Goal: Task Accomplishment & Management: Complete application form

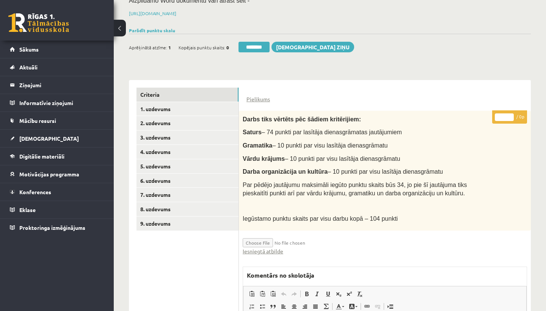
scroll to position [118, 0]
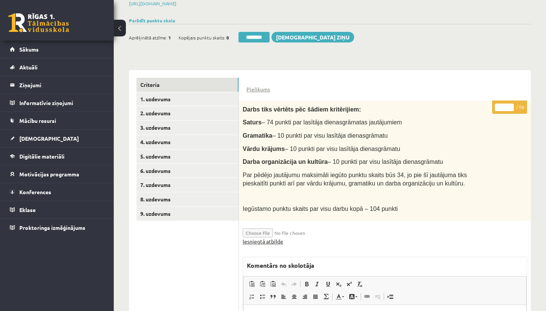
click at [265, 238] on link "Iesniegtā atbilde" at bounding box center [263, 242] width 41 height 8
click at [164, 109] on link "2. uzdevums" at bounding box center [188, 113] width 102 height 14
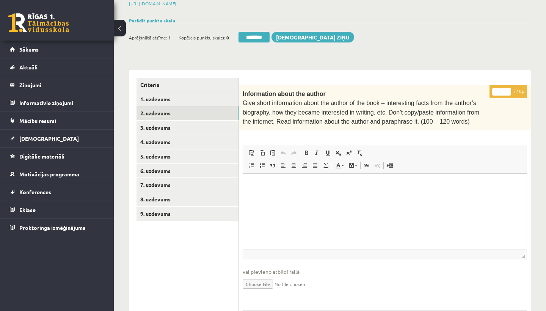
scroll to position [0, 0]
click at [501, 89] on input "*" at bounding box center [502, 92] width 19 height 8
type input "**"
click at [177, 126] on link "3. uzdevums" at bounding box center [188, 128] width 102 height 14
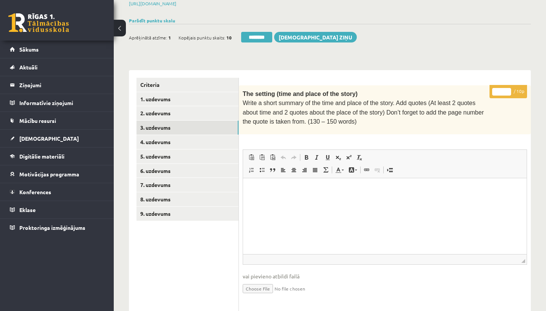
click at [503, 90] on input "*" at bounding box center [502, 92] width 19 height 8
type input "**"
click at [175, 135] on link "4. uzdevums" at bounding box center [188, 142] width 102 height 14
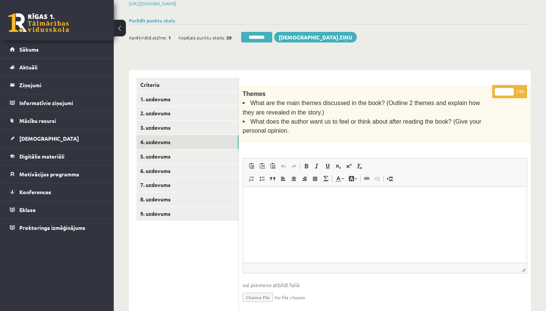
click at [505, 90] on input "*" at bounding box center [504, 92] width 19 height 8
type input "*"
click at [169, 151] on link "5. uzdevums" at bounding box center [188, 157] width 102 height 14
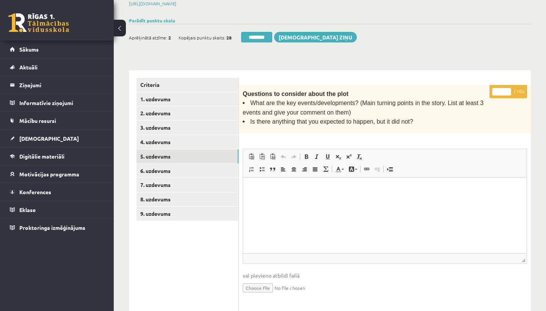
click at [505, 90] on input "*" at bounding box center [502, 92] width 19 height 8
type input "**"
click at [167, 166] on link "6. uzdevums" at bounding box center [188, 171] width 102 height 14
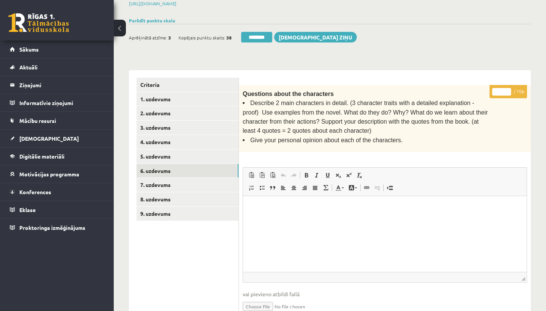
click at [505, 90] on input "*" at bounding box center [502, 92] width 19 height 8
type input "*"
click at [162, 181] on link "7. uzdevums" at bounding box center [188, 185] width 102 height 14
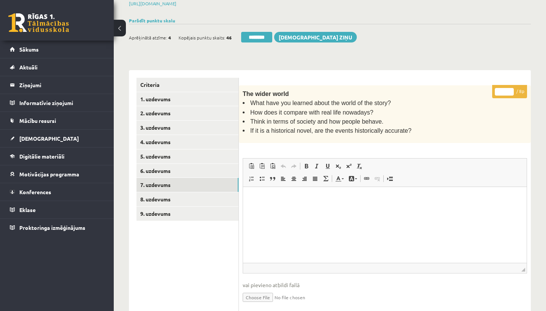
click at [504, 90] on input "*" at bounding box center [504, 92] width 19 height 8
type input "*"
click at [182, 194] on link "8. uzdevums" at bounding box center [188, 199] width 102 height 14
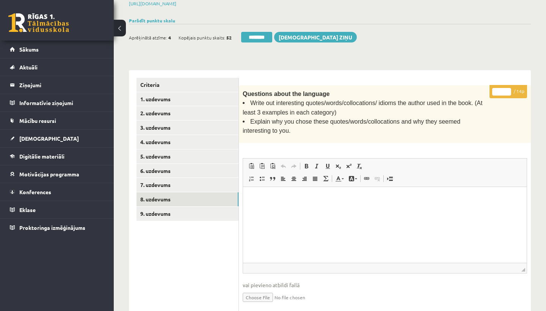
click at [504, 88] on input "*" at bounding box center [502, 92] width 19 height 8
type input "**"
click at [146, 209] on link "9. uzdevums" at bounding box center [188, 214] width 102 height 14
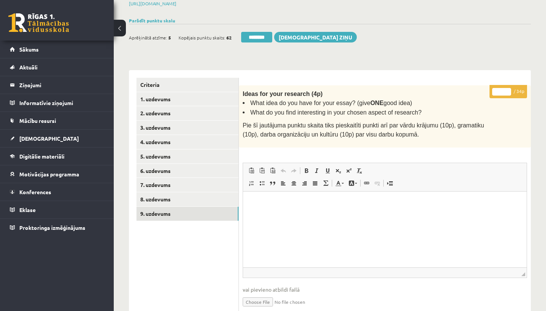
click at [502, 88] on input "*" at bounding box center [502, 92] width 19 height 8
type input "**"
click at [157, 95] on link "1. uzdevums" at bounding box center [188, 99] width 102 height 14
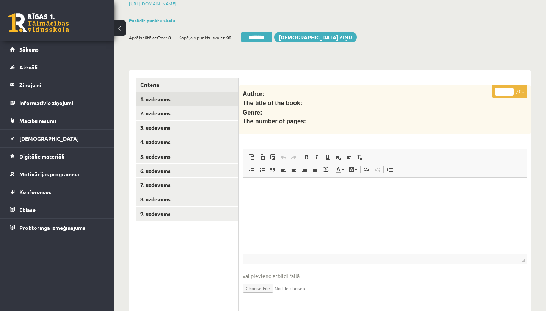
click at [157, 95] on link "1. uzdevums" at bounding box center [188, 99] width 102 height 14
click at [250, 37] on input "********" at bounding box center [256, 37] width 31 height 11
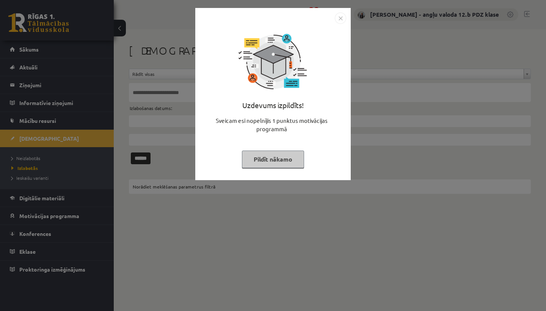
click at [342, 17] on img "Close" at bounding box center [340, 18] width 11 height 11
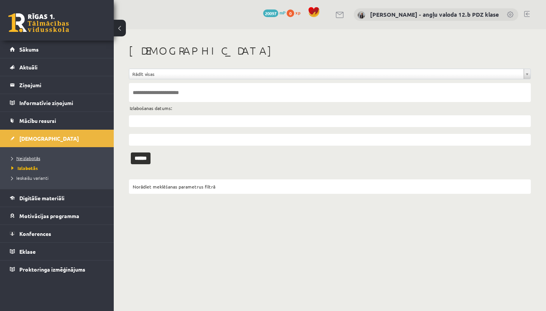
click at [27, 157] on span "Neizlabotās" at bounding box center [25, 158] width 29 height 6
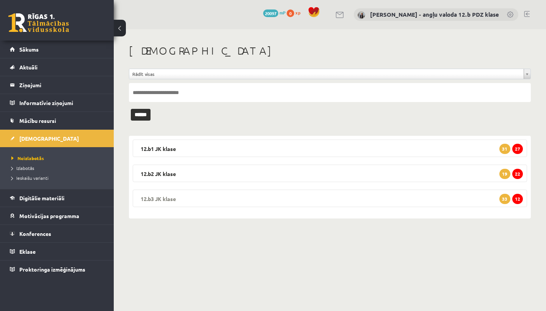
click at [186, 201] on legend "12.b3 JK klase 12 33" at bounding box center [330, 198] width 395 height 17
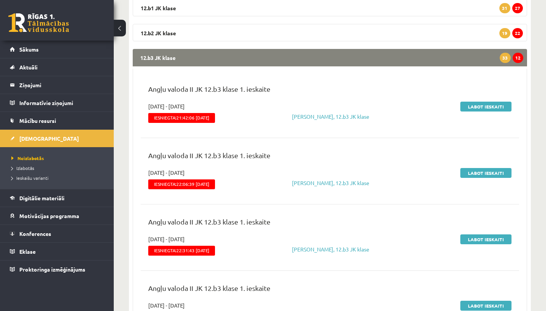
scroll to position [144, 0]
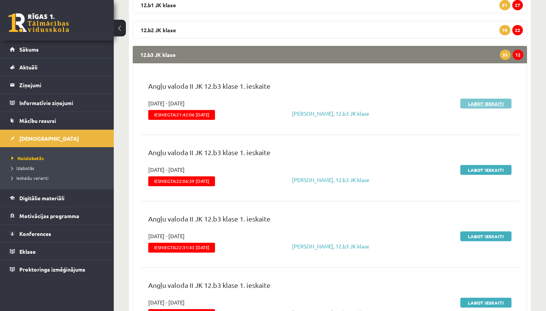
click at [469, 104] on link "Labot ieskaiti" at bounding box center [486, 104] width 51 height 10
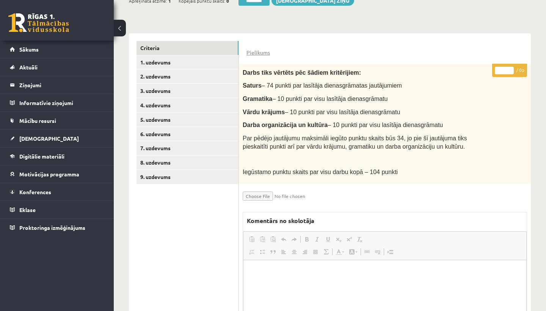
scroll to position [154, 0]
click at [175, 56] on link "1. uzdevums" at bounding box center [188, 63] width 102 height 14
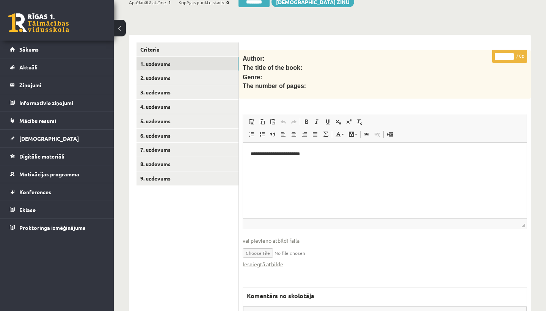
scroll to position [0, 0]
click at [263, 262] on link "Iesniegtā atbilde" at bounding box center [263, 264] width 41 height 8
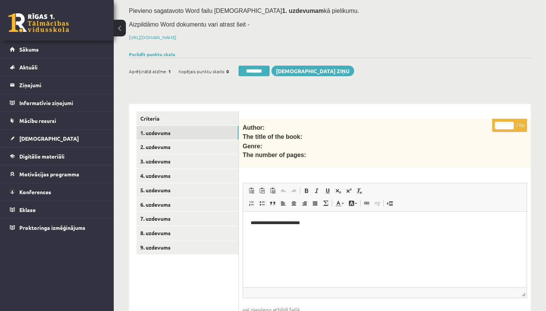
scroll to position [90, 0]
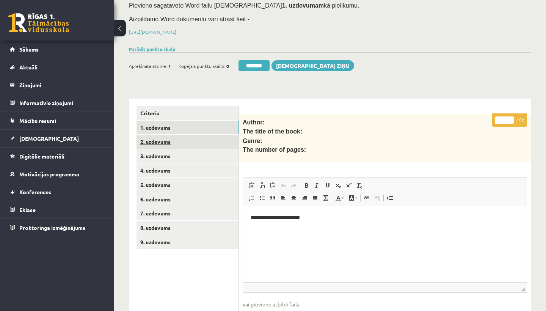
click at [162, 140] on link "2. uzdevums" at bounding box center [188, 142] width 102 height 14
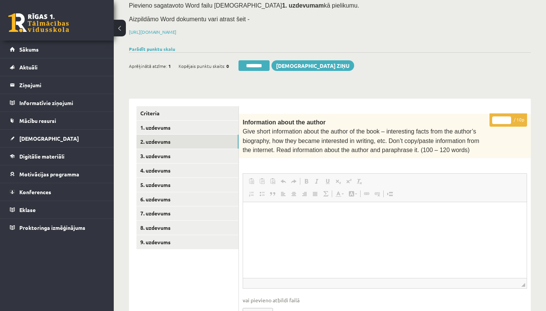
scroll to position [0, 0]
click at [504, 119] on input "*" at bounding box center [502, 120] width 19 height 8
type input "*"
click at [165, 152] on link "3. uzdevums" at bounding box center [188, 156] width 102 height 14
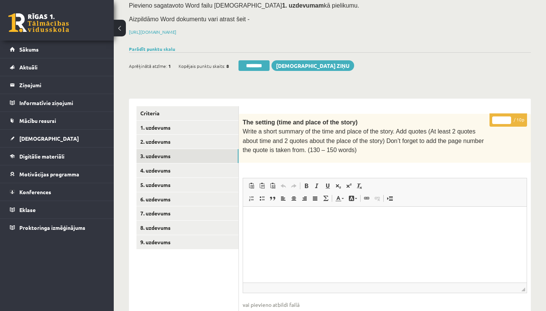
click at [502, 118] on input "*" at bounding box center [502, 120] width 19 height 8
type input "*"
click at [178, 169] on link "4. uzdevums" at bounding box center [188, 171] width 102 height 14
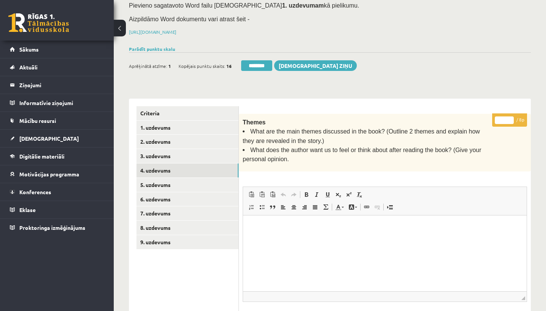
click at [505, 119] on input "*" at bounding box center [504, 120] width 19 height 8
type input "*"
click at [183, 183] on link "5. uzdevums" at bounding box center [188, 185] width 102 height 14
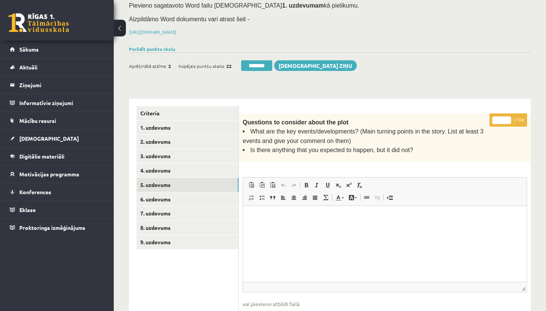
click at [503, 118] on input "*" at bounding box center [502, 120] width 19 height 8
type input "*"
click at [168, 196] on link "6. uzdevums" at bounding box center [188, 199] width 102 height 14
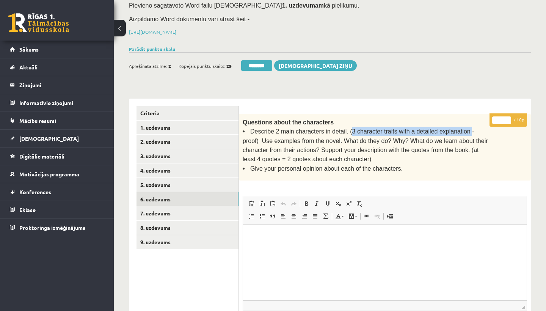
drag, startPoint x: 351, startPoint y: 127, endPoint x: 469, endPoint y: 128, distance: 118.4
click at [469, 128] on span "Describe 2 main characters in detail. (3 character traits with a detailed expla…" at bounding box center [366, 145] width 246 height 34
copy span "3 character traits with a detailed explanation"
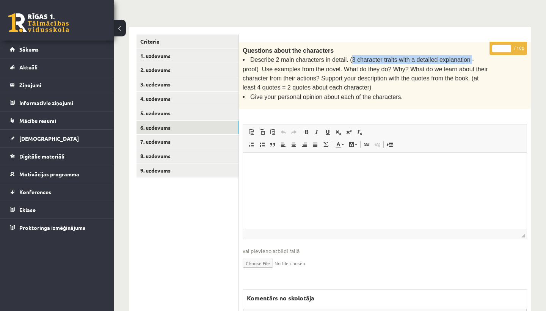
scroll to position [286, 0]
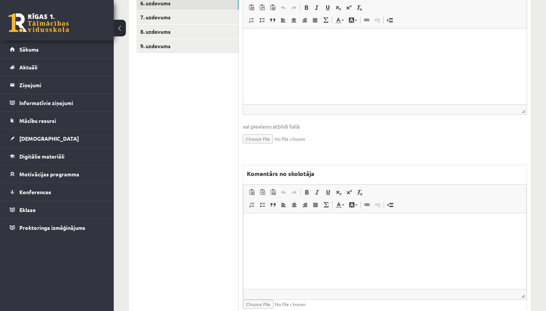
click at [310, 236] on html at bounding box center [385, 224] width 283 height 23
drag, startPoint x: 291, startPoint y: 224, endPoint x: 353, endPoint y: 225, distance: 62.6
click at [353, 225] on p "**********" at bounding box center [385, 225] width 268 height 8
click at [309, 189] on span at bounding box center [307, 192] width 6 height 6
click at [330, 189] on span at bounding box center [328, 192] width 6 height 6
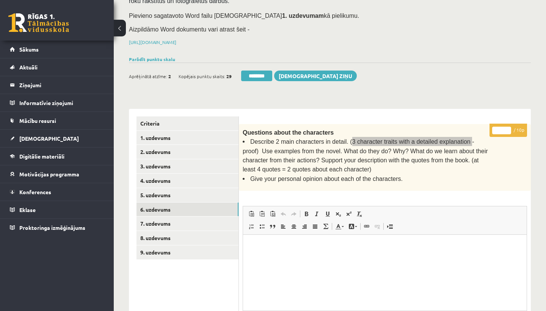
scroll to position [51, 0]
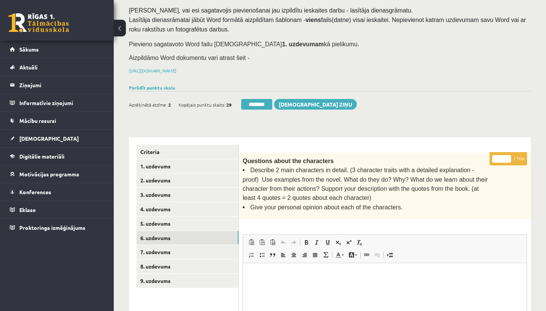
click at [505, 157] on input "*" at bounding box center [502, 159] width 19 height 8
type input "*"
click at [197, 252] on link "7. uzdevums" at bounding box center [188, 252] width 102 height 14
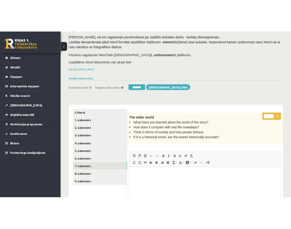
scroll to position [0, 0]
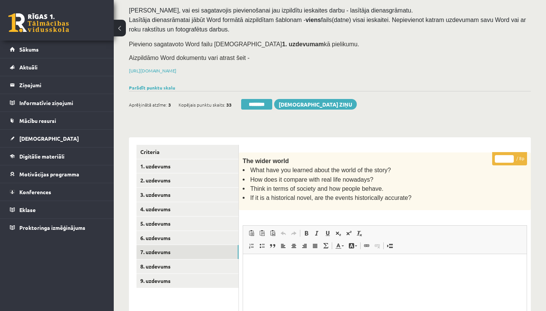
click at [505, 155] on input "*" at bounding box center [504, 159] width 19 height 8
type input "*"
click at [164, 266] on link "8. uzdevums" at bounding box center [188, 267] width 102 height 14
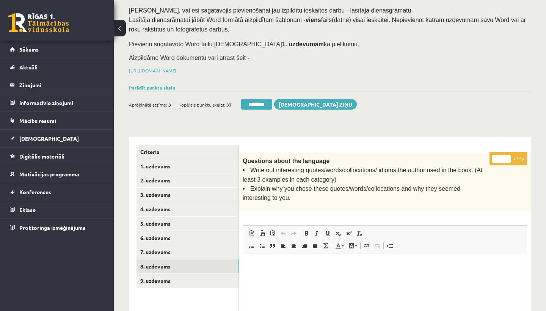
click at [501, 155] on input "*" at bounding box center [502, 159] width 19 height 8
type input "*"
click at [165, 275] on link "9. uzdevums" at bounding box center [188, 281] width 102 height 14
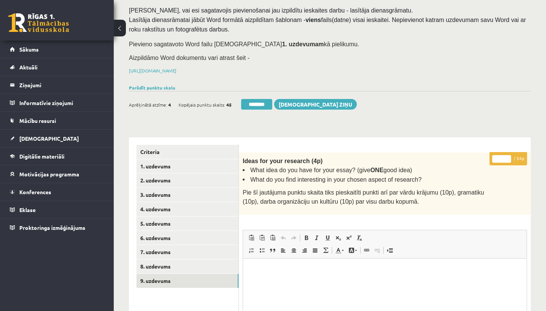
click at [504, 156] on input "*" at bounding box center [502, 159] width 19 height 8
type input "**"
click at [157, 168] on link "1. uzdevums" at bounding box center [188, 166] width 102 height 14
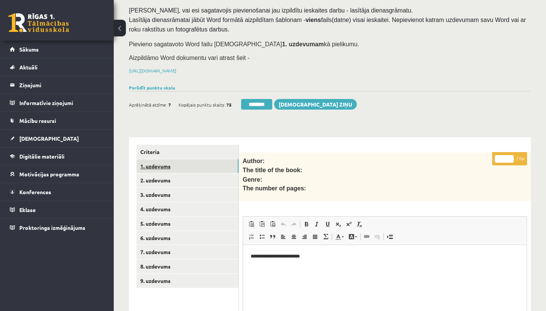
click at [157, 168] on link "1. uzdevums" at bounding box center [188, 166] width 102 height 14
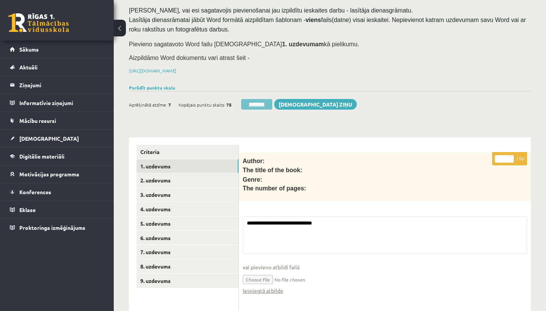
click at [251, 102] on input "********" at bounding box center [256, 104] width 31 height 11
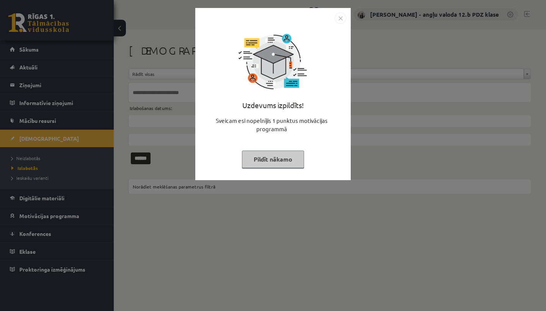
click at [340, 16] on img "Close" at bounding box center [340, 18] width 11 height 11
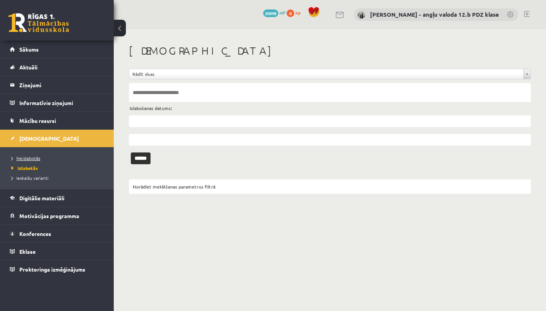
click at [34, 158] on span "Neizlabotās" at bounding box center [25, 158] width 29 height 6
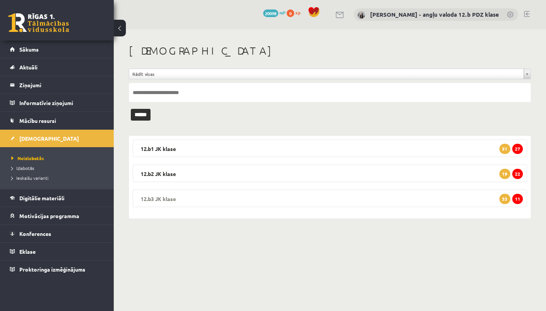
click at [181, 196] on legend "12.b3 JK klase 11 33" at bounding box center [330, 198] width 395 height 17
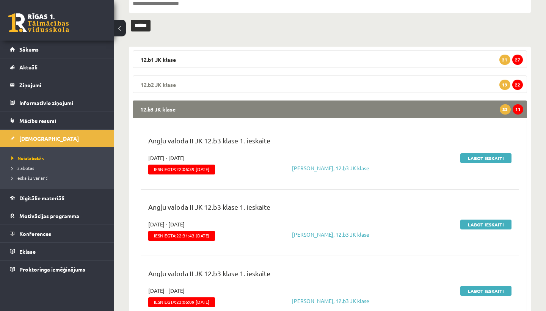
scroll to position [90, 0]
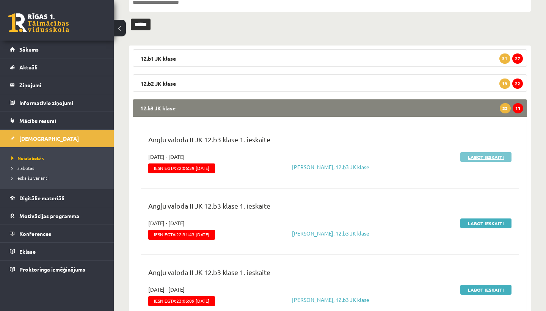
click at [488, 153] on link "Labot ieskaiti" at bounding box center [486, 157] width 51 height 10
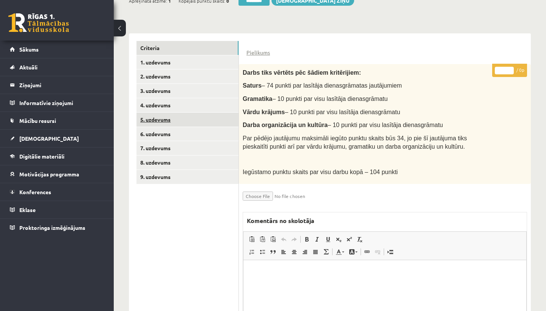
scroll to position [154, 0]
click at [164, 64] on link "1. uzdevums" at bounding box center [188, 63] width 102 height 14
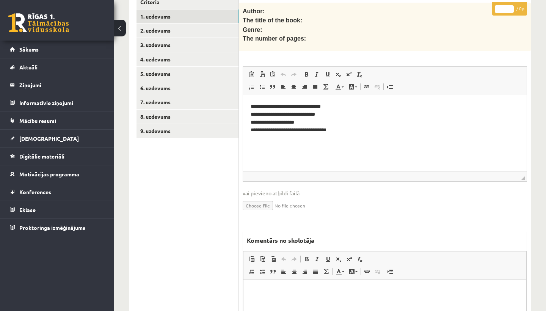
scroll to position [256, 0]
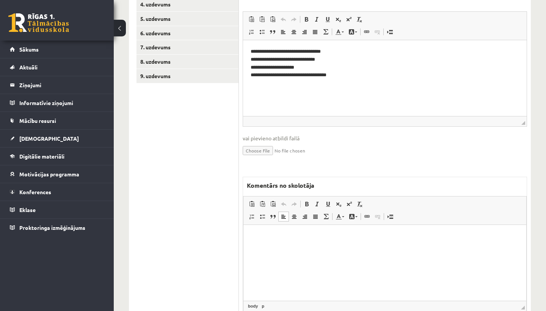
click at [273, 248] on html at bounding box center [385, 236] width 283 height 23
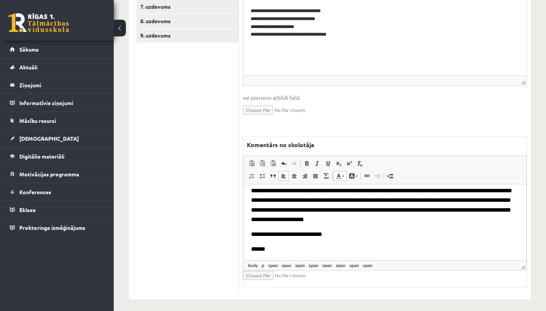
scroll to position [20, 0]
click at [263, 272] on input "file" at bounding box center [288, 275] width 90 height 9
type input "**********"
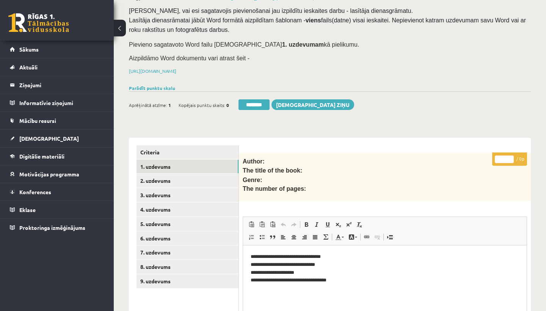
scroll to position [35, 0]
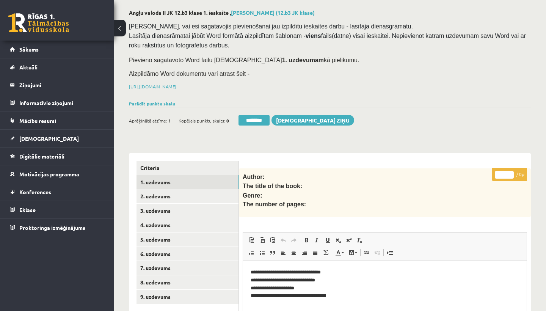
click at [163, 177] on link "1. uzdevums" at bounding box center [188, 182] width 102 height 14
click at [260, 120] on input "********" at bounding box center [254, 120] width 31 height 11
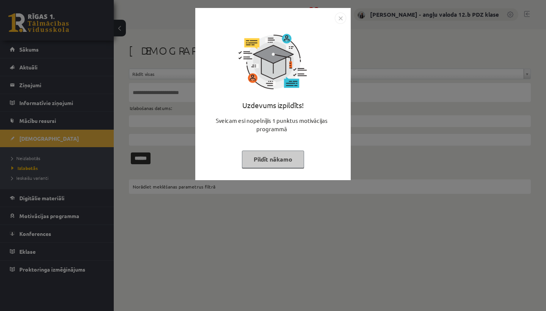
click at [342, 18] on img "Close" at bounding box center [340, 18] width 11 height 11
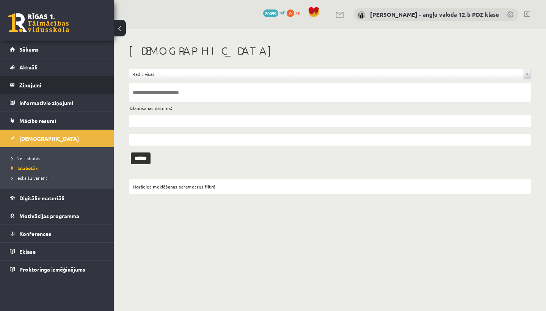
click at [25, 83] on legend "Ziņojumi 0" at bounding box center [61, 84] width 85 height 17
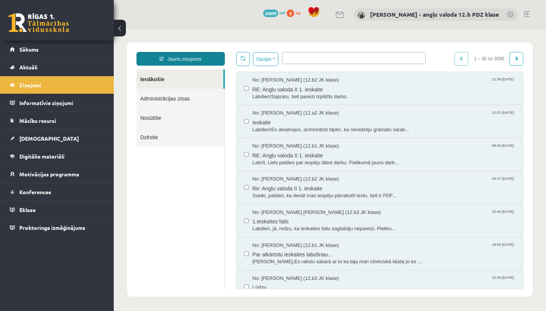
click at [184, 60] on link "Jauns ziņojums" at bounding box center [181, 59] width 88 height 14
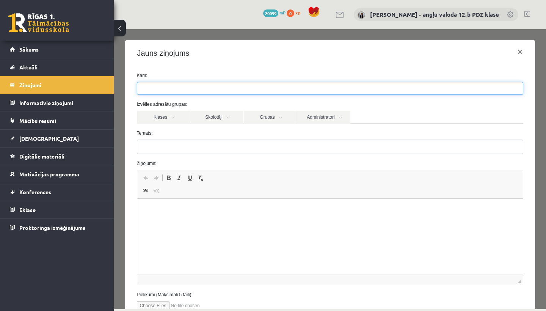
click at [180, 93] on ul at bounding box center [330, 88] width 386 height 12
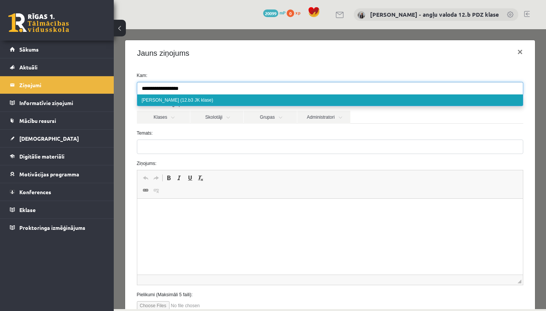
type input "**********"
select select "*****"
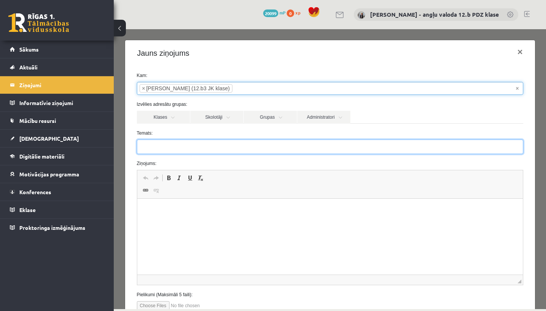
click at [154, 144] on input "Temats:" at bounding box center [330, 147] width 387 height 14
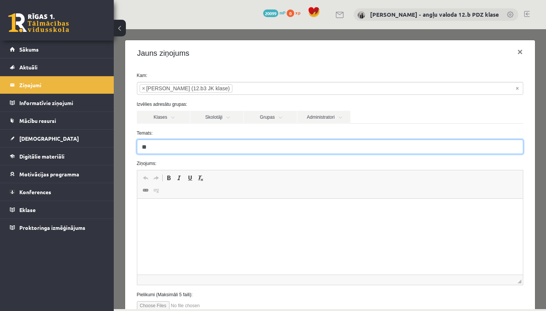
type input "*"
type input "**********"
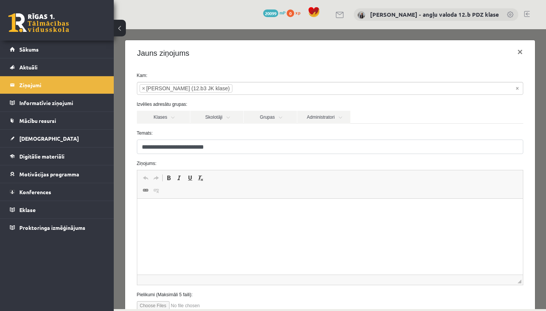
click at [173, 211] on p "Rich Text Editor, wiswyg-editor-47433947937860-1760262934-565" at bounding box center [330, 210] width 371 height 8
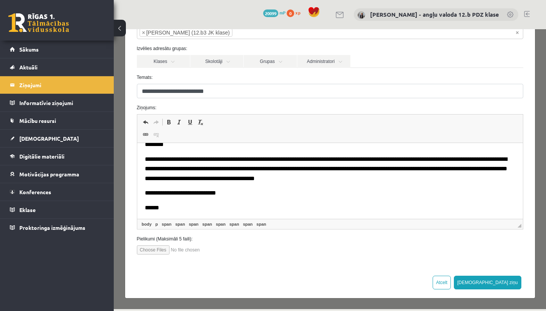
scroll to position [55, 0]
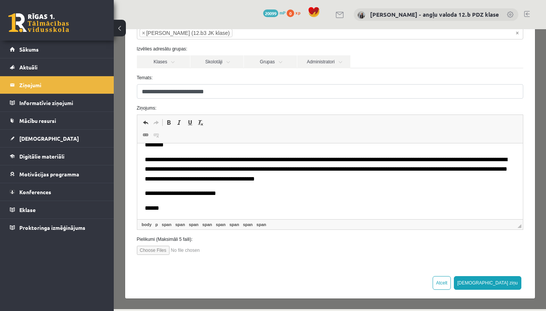
click at [155, 249] on input "file" at bounding box center [180, 250] width 86 height 9
type input "**********"
click at [509, 279] on button "[DEMOGRAPHIC_DATA] ziņu" at bounding box center [488, 283] width 68 height 14
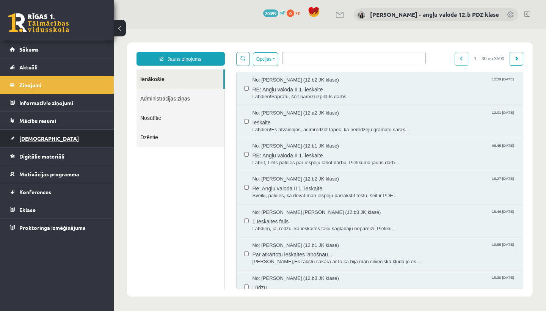
scroll to position [0, 0]
click at [41, 138] on span "[DEMOGRAPHIC_DATA]" at bounding box center [49, 138] width 60 height 7
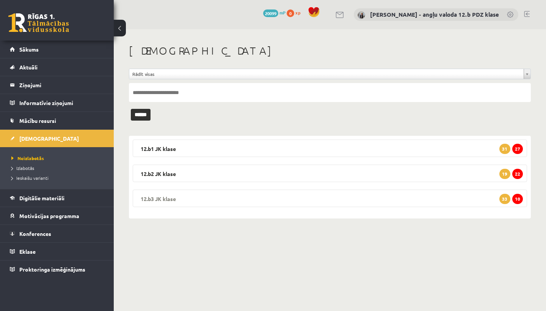
click at [178, 201] on legend "12.b3 JK klase 10 33" at bounding box center [330, 198] width 395 height 17
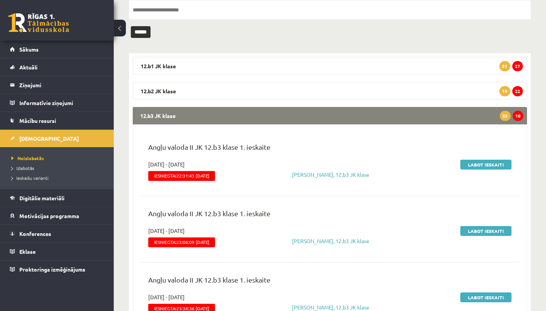
scroll to position [83, 0]
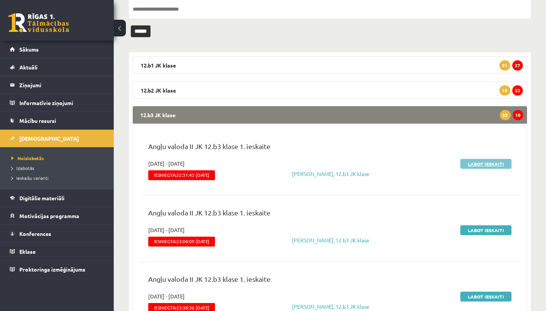
click at [491, 164] on link "Labot ieskaiti" at bounding box center [486, 164] width 51 height 10
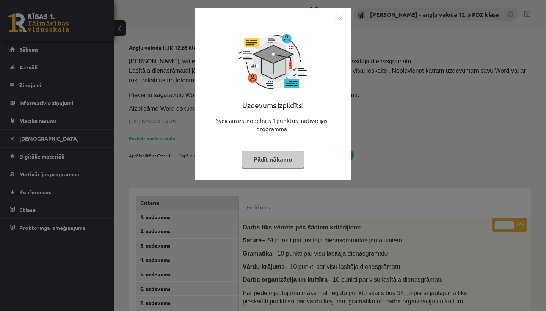
click at [339, 17] on img "Close" at bounding box center [340, 18] width 11 height 11
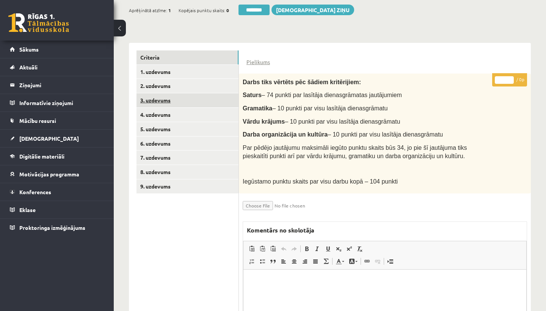
scroll to position [135, 0]
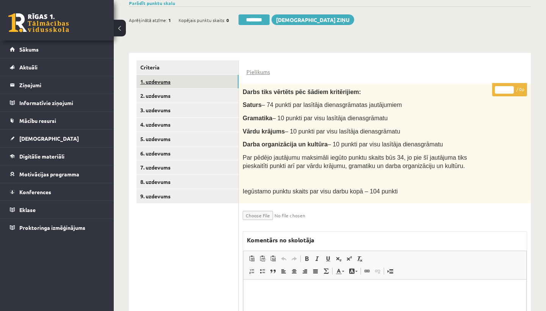
click at [169, 80] on link "1. uzdevums" at bounding box center [188, 82] width 102 height 14
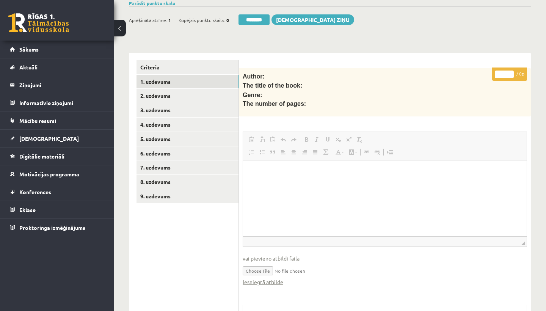
scroll to position [0, 0]
click at [266, 278] on link "Iesniegtā atbilde" at bounding box center [263, 282] width 41 height 8
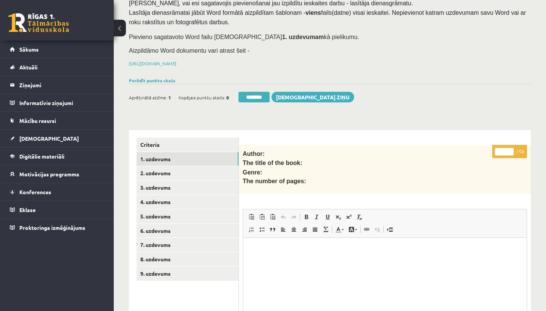
scroll to position [97, 0]
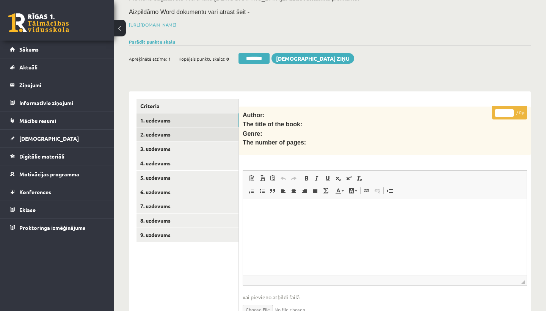
click at [155, 131] on link "2. uzdevums" at bounding box center [188, 134] width 102 height 14
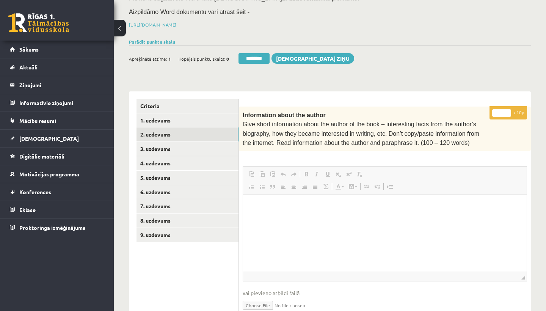
scroll to position [0, 0]
click at [502, 112] on input "*" at bounding box center [502, 113] width 19 height 8
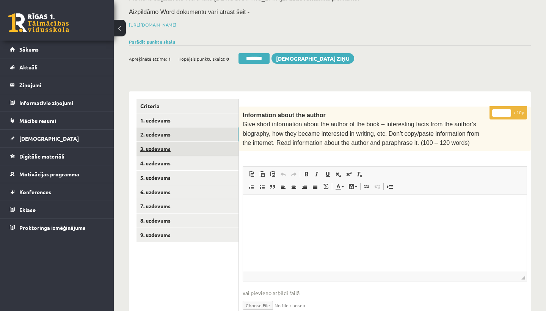
type input "*"
click at [178, 143] on link "3. uzdevums" at bounding box center [188, 149] width 102 height 14
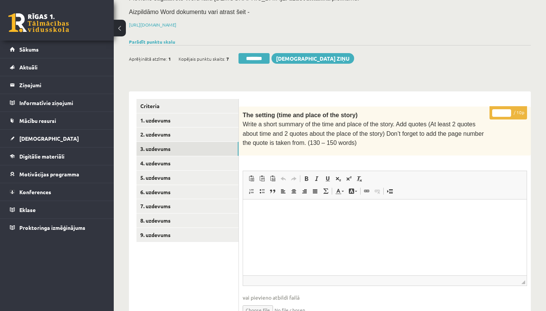
click at [502, 113] on input "*" at bounding box center [502, 113] width 19 height 8
type input "**"
click at [186, 159] on link "4. uzdevums" at bounding box center [188, 163] width 102 height 14
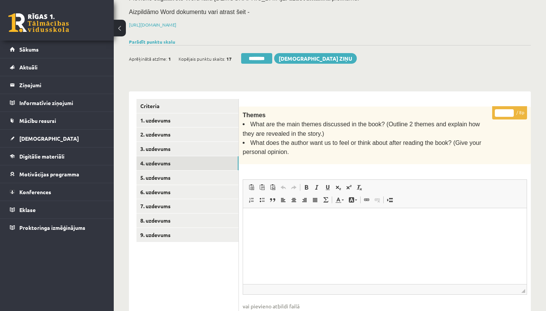
click at [505, 109] on input "*" at bounding box center [504, 113] width 19 height 8
type input "*"
click at [165, 172] on link "5. uzdevums" at bounding box center [188, 178] width 102 height 14
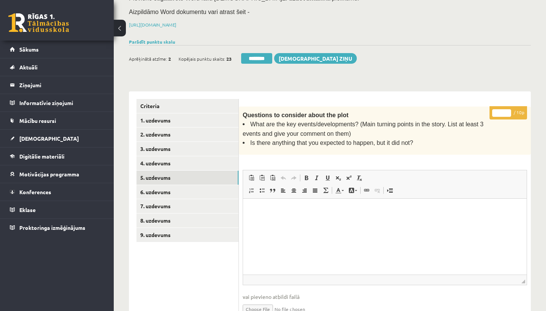
click at [504, 109] on input "*" at bounding box center [502, 113] width 19 height 8
type input "**"
click at [170, 189] on link "6. uzdevums" at bounding box center [188, 192] width 102 height 14
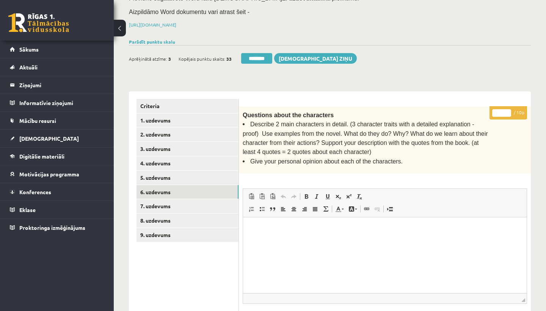
click at [504, 109] on input "*" at bounding box center [502, 113] width 19 height 8
type input "**"
click at [160, 201] on link "7. uzdevums" at bounding box center [188, 206] width 102 height 14
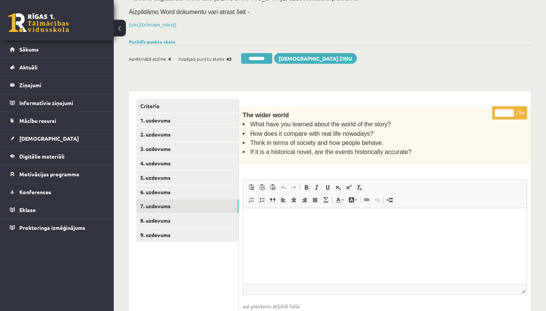
click at [504, 111] on input "*" at bounding box center [504, 113] width 19 height 8
type input "*"
click at [156, 215] on link "8. uzdevums" at bounding box center [188, 221] width 102 height 14
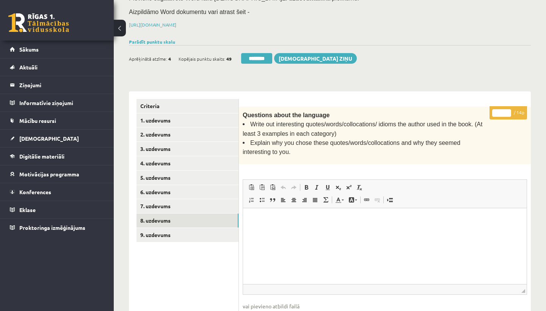
click at [501, 110] on input "*" at bounding box center [502, 113] width 19 height 8
type input "**"
click at [178, 228] on link "9. uzdevums" at bounding box center [188, 235] width 102 height 14
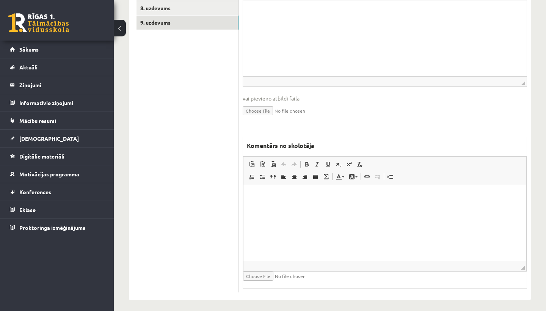
scroll to position [309, 0]
click at [277, 208] on html at bounding box center [385, 196] width 283 height 23
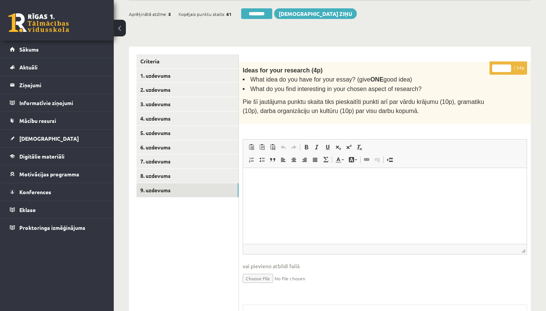
scroll to position [123, 0]
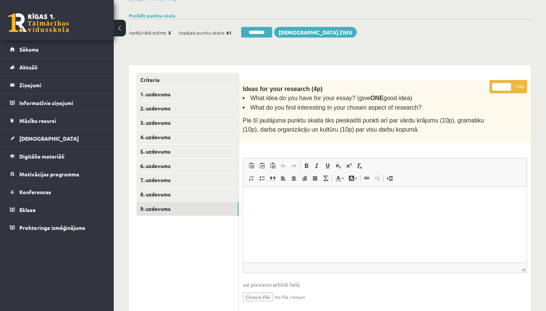
click at [503, 84] on input "*" at bounding box center [502, 87] width 19 height 8
type input "**"
click at [172, 89] on link "1. uzdevums" at bounding box center [188, 94] width 102 height 14
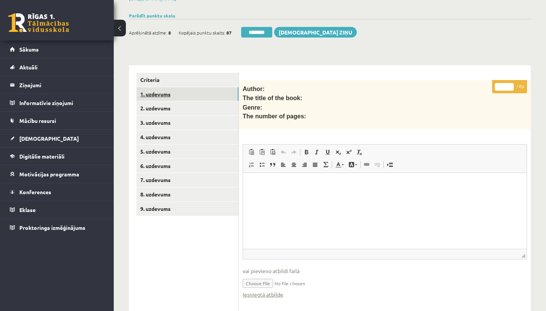
scroll to position [0, 0]
click at [172, 89] on link "1. uzdevums" at bounding box center [188, 94] width 102 height 14
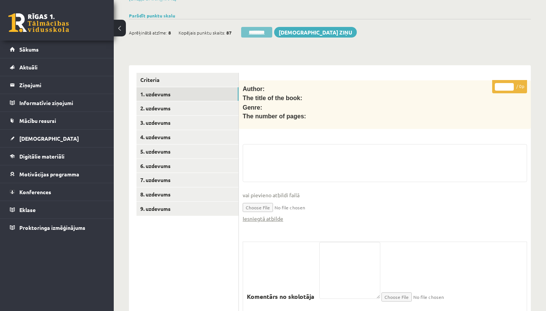
click at [259, 29] on input "********" at bounding box center [256, 32] width 31 height 11
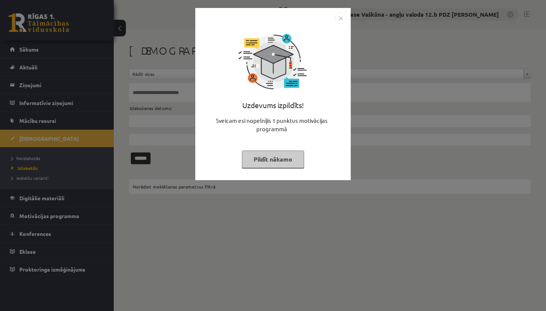
click at [341, 18] on img "Close" at bounding box center [340, 18] width 11 height 11
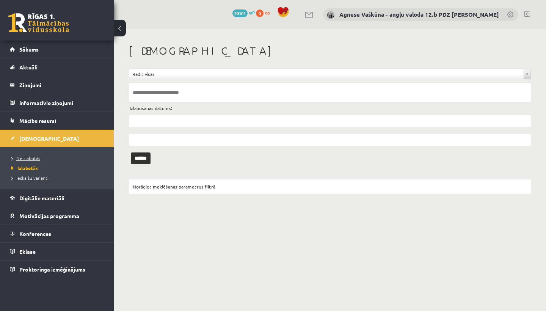
click at [26, 156] on span "Neizlabotās" at bounding box center [25, 158] width 29 height 6
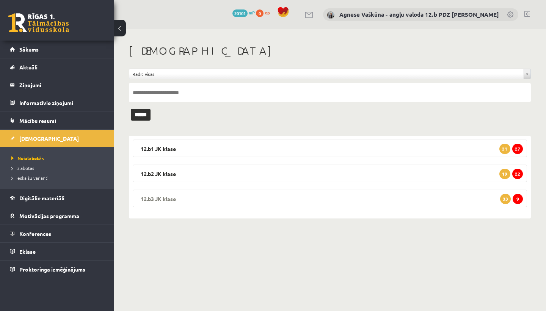
click at [210, 195] on legend "12.b3 [PERSON_NAME] 9 33" at bounding box center [330, 198] width 395 height 17
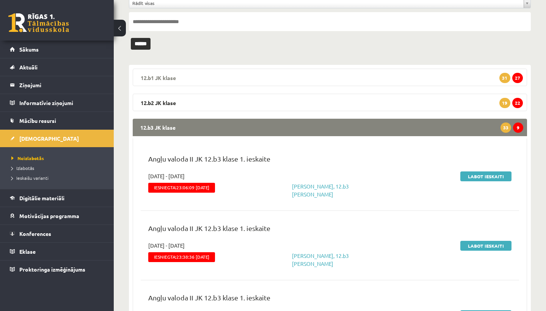
scroll to position [75, 0]
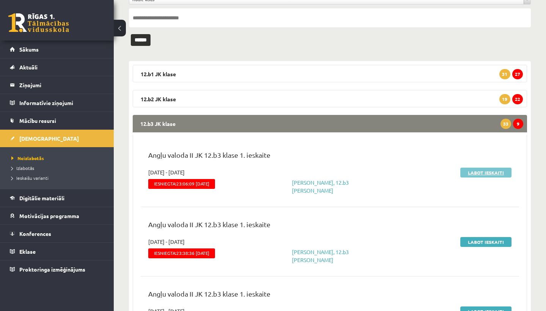
click at [482, 170] on link "Labot ieskaiti" at bounding box center [486, 173] width 51 height 10
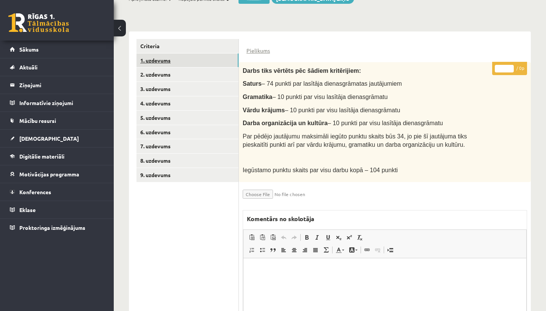
click at [164, 60] on link "1. uzdevums" at bounding box center [188, 61] width 102 height 14
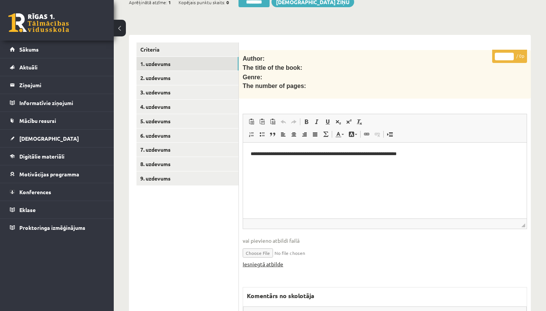
click at [264, 260] on link "Iesniegtā atbilde" at bounding box center [263, 264] width 41 height 8
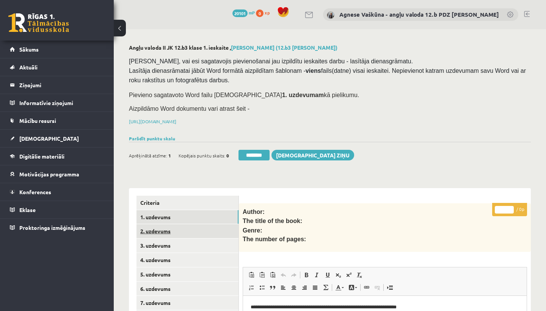
click at [171, 227] on link "2. uzdevums" at bounding box center [188, 231] width 102 height 14
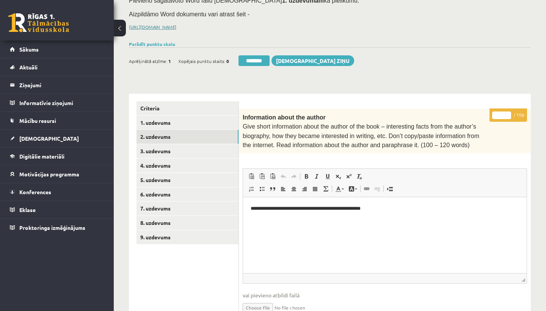
scroll to position [88, 0]
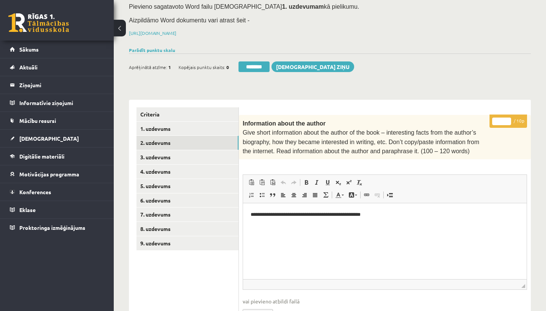
click at [503, 118] on input "*" at bounding box center [502, 122] width 19 height 8
type input "**"
click at [150, 155] on link "3. uzdevums" at bounding box center [188, 157] width 102 height 14
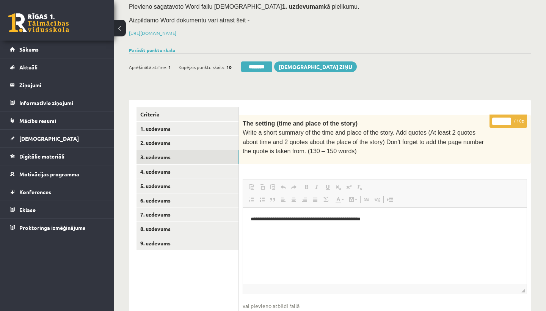
scroll to position [0, 0]
click at [502, 120] on input "*" at bounding box center [502, 122] width 19 height 8
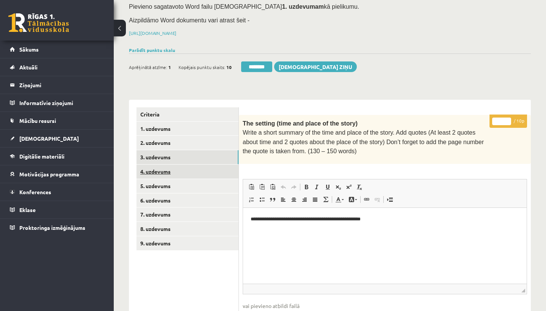
type input "*"
click at [185, 168] on link "4. uzdevums" at bounding box center [188, 172] width 102 height 14
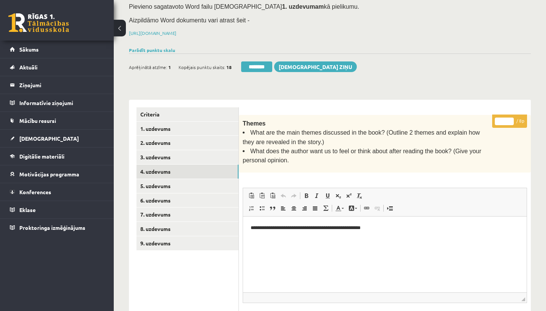
click at [506, 118] on input "*" at bounding box center [504, 122] width 19 height 8
type input "*"
click at [167, 180] on link "5. uzdevums" at bounding box center [188, 186] width 102 height 14
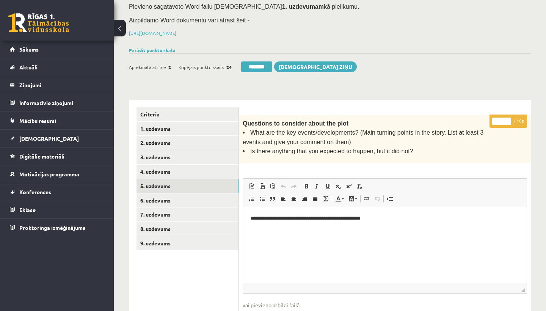
click at [502, 119] on input "*" at bounding box center [502, 122] width 19 height 8
type input "*"
click at [147, 197] on link "6. uzdevums" at bounding box center [188, 201] width 102 height 14
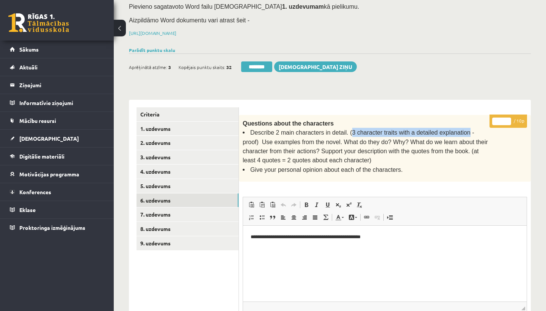
drag, startPoint x: 350, startPoint y: 130, endPoint x: 468, endPoint y: 132, distance: 117.6
click at [468, 132] on span "Describe 2 main characters in detail. (3 character traits with a detailed expla…" at bounding box center [366, 146] width 246 height 34
copy span "3 character traits with a detailed explanation"
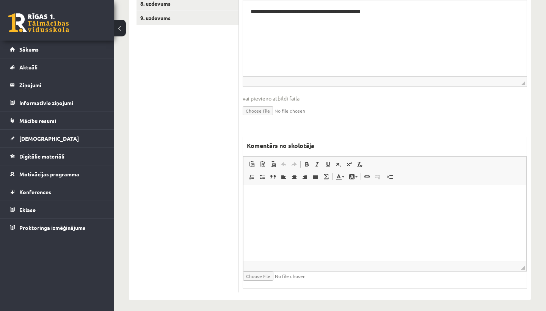
scroll to position [313, 0]
click at [302, 209] on html at bounding box center [385, 197] width 283 height 23
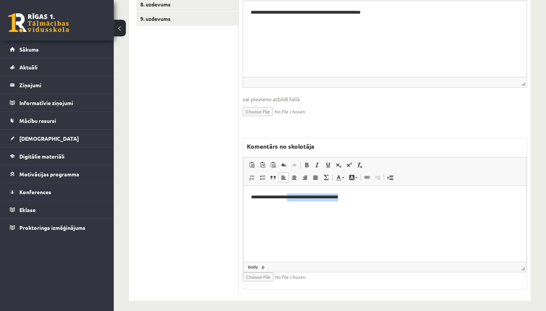
drag, startPoint x: 291, startPoint y: 197, endPoint x: 357, endPoint y: 196, distance: 66.4
click at [357, 196] on p "**********" at bounding box center [385, 198] width 268 height 8
click at [305, 162] on span at bounding box center [307, 165] width 6 height 6
click at [330, 162] on span at bounding box center [328, 165] width 6 height 6
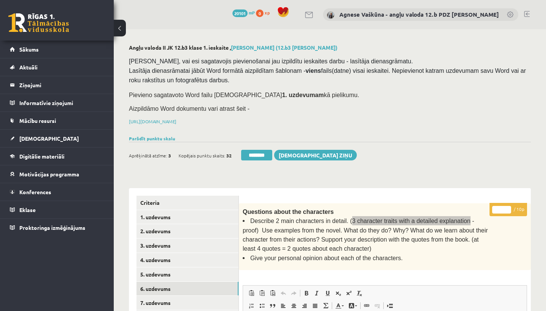
scroll to position [0, 0]
click at [503, 208] on input "*" at bounding box center [502, 210] width 19 height 8
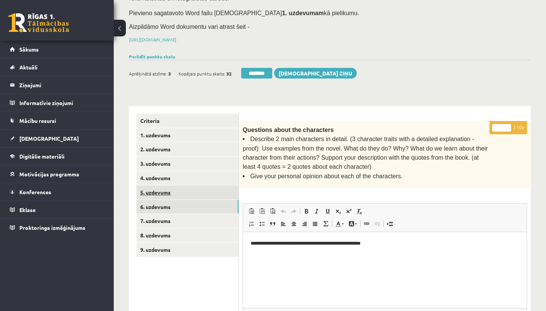
scroll to position [98, 0]
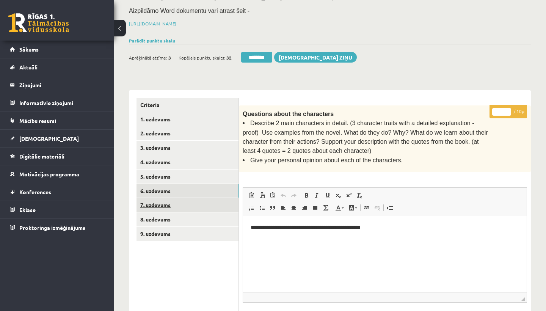
type input "*"
click at [167, 205] on link "7. uzdevums" at bounding box center [188, 205] width 102 height 14
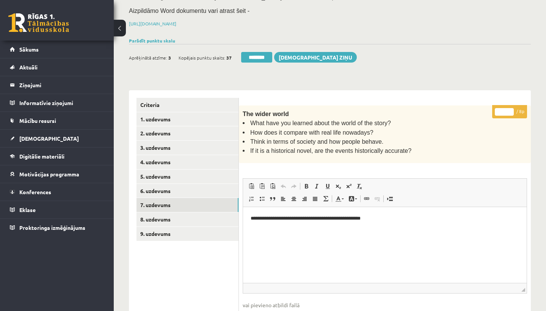
scroll to position [0, 0]
click at [165, 213] on link "8. uzdevums" at bounding box center [188, 219] width 102 height 14
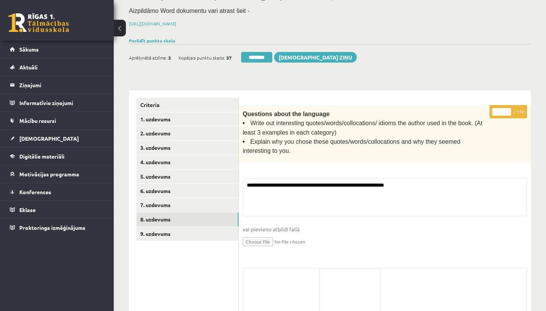
click at [503, 110] on input "*" at bounding box center [502, 112] width 19 height 8
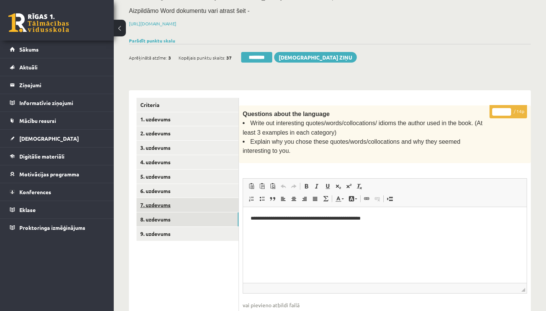
click at [190, 199] on link "7. uzdevums" at bounding box center [188, 205] width 102 height 14
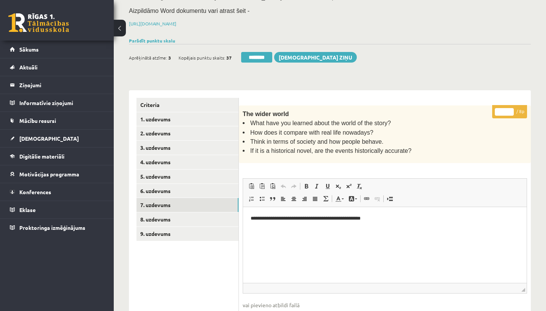
click at [505, 110] on input "*" at bounding box center [504, 112] width 19 height 8
type input "*"
click at [157, 215] on link "8. uzdevums" at bounding box center [188, 219] width 102 height 14
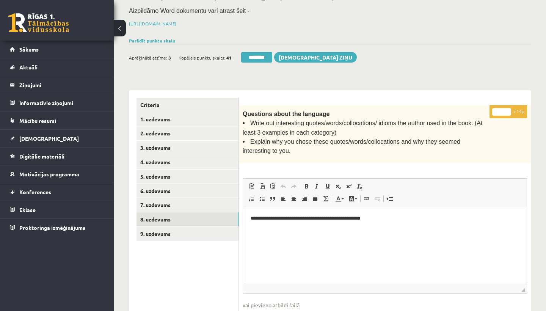
click at [502, 108] on input "*" at bounding box center [502, 112] width 19 height 8
type input "**"
click at [176, 228] on link "9. uzdevums" at bounding box center [188, 234] width 102 height 14
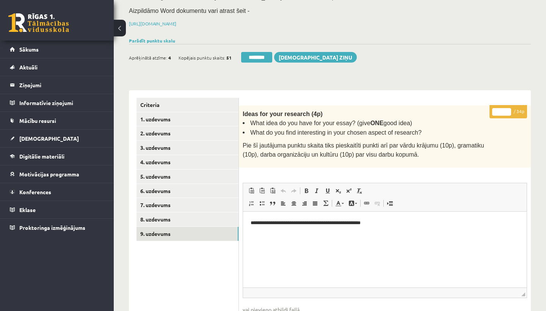
click at [505, 109] on input "*" at bounding box center [502, 112] width 19 height 8
type input "**"
click at [153, 118] on link "1. uzdevums" at bounding box center [188, 119] width 102 height 14
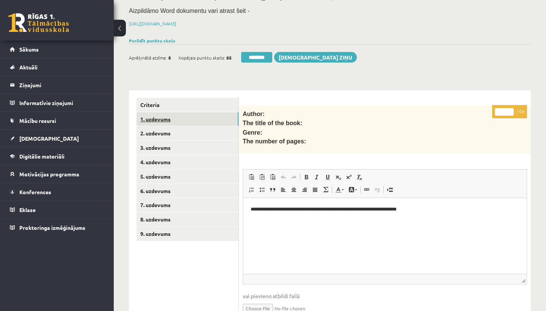
click at [153, 118] on link "1. uzdevums" at bounding box center [188, 119] width 102 height 14
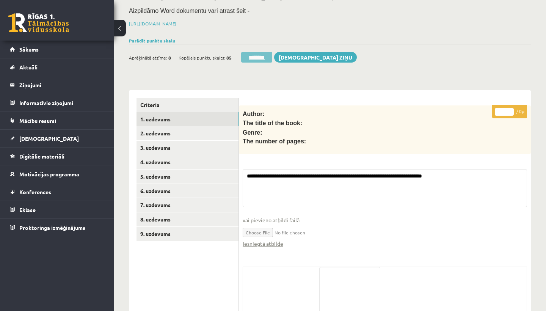
click at [263, 56] on input "********" at bounding box center [256, 57] width 31 height 11
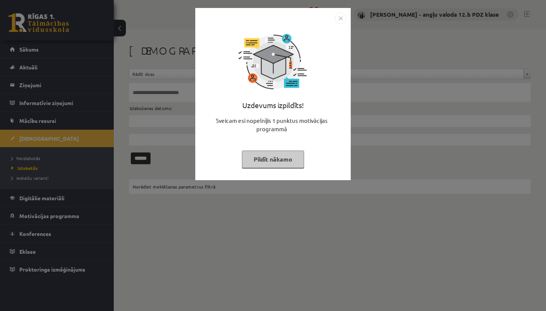
click at [339, 17] on img "Close" at bounding box center [340, 18] width 11 height 11
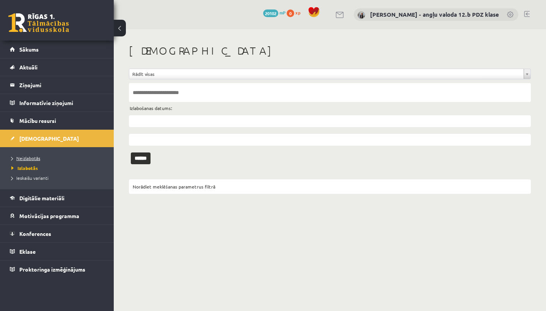
click at [32, 156] on span "Neizlabotās" at bounding box center [25, 158] width 29 height 6
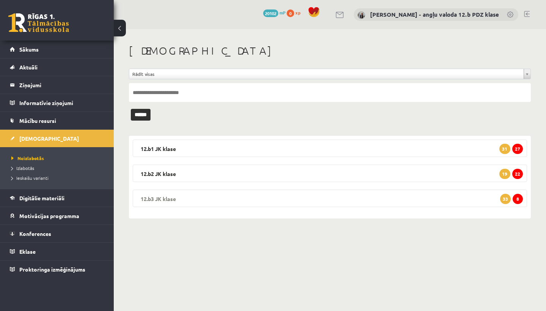
click at [173, 194] on legend "12.b3 JK klase 8 33" at bounding box center [330, 198] width 395 height 17
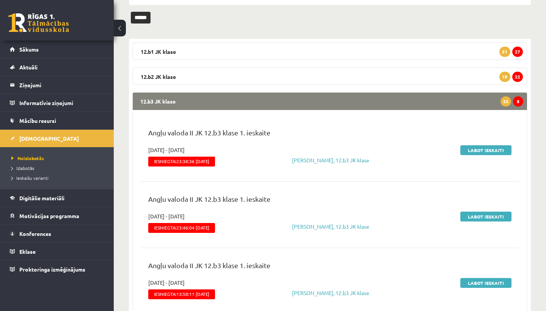
scroll to position [98, 0]
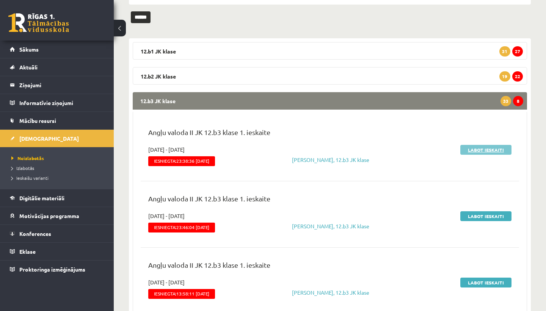
click at [485, 150] on link "Labot ieskaiti" at bounding box center [486, 150] width 51 height 10
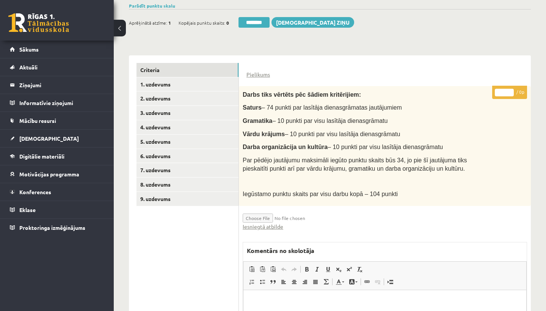
scroll to position [138, 0]
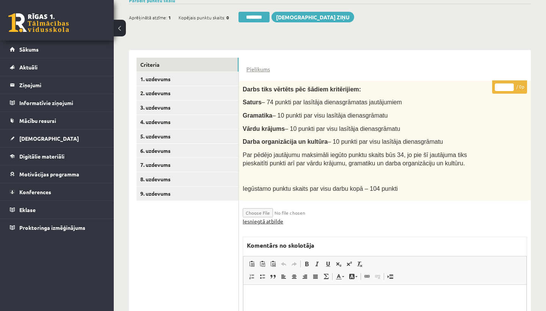
click at [278, 217] on link "Iesniegtā atbilde" at bounding box center [263, 221] width 41 height 8
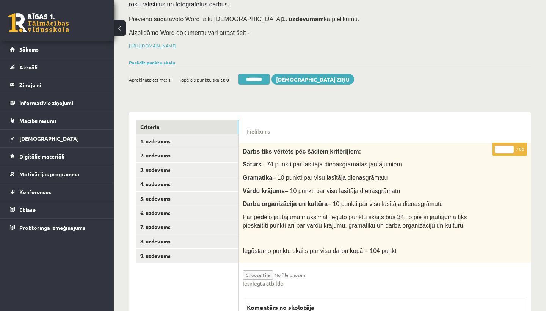
scroll to position [99, 0]
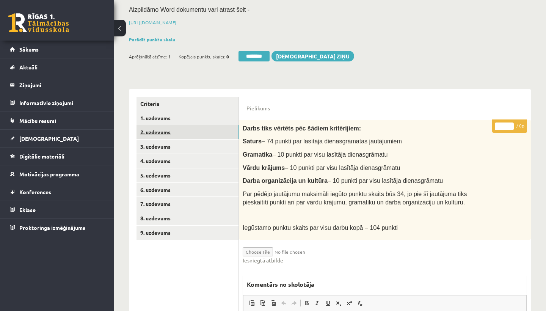
click at [161, 128] on link "2. uzdevums" at bounding box center [188, 132] width 102 height 14
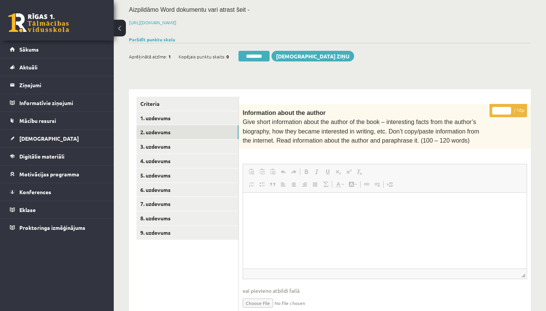
scroll to position [0, 0]
click at [501, 109] on input "*" at bounding box center [502, 111] width 19 height 8
type input "**"
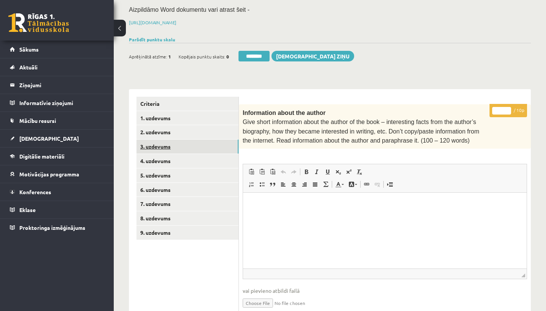
click at [180, 146] on link "3. uzdevums" at bounding box center [188, 147] width 102 height 14
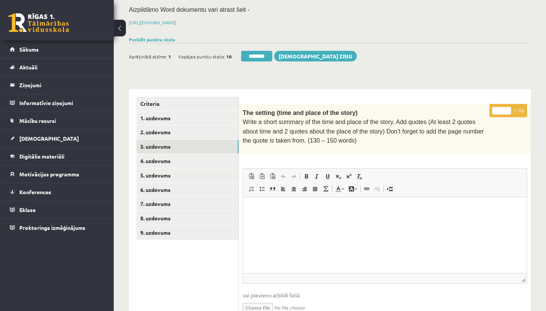
click at [504, 108] on input "*" at bounding box center [502, 111] width 19 height 8
type input "**"
click at [172, 155] on link "4. uzdevums" at bounding box center [188, 161] width 102 height 14
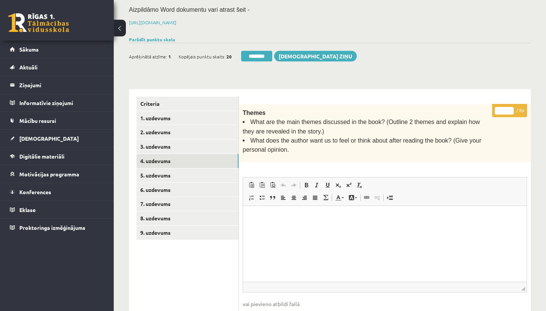
click at [505, 109] on input "*" at bounding box center [504, 111] width 19 height 8
type input "*"
click at [185, 168] on link "5. uzdevums" at bounding box center [188, 175] width 102 height 14
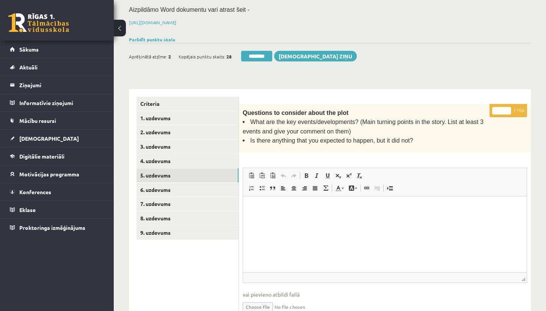
click at [501, 107] on input "*" at bounding box center [502, 111] width 19 height 8
type input "**"
click at [189, 183] on link "6. uzdevums" at bounding box center [188, 190] width 102 height 14
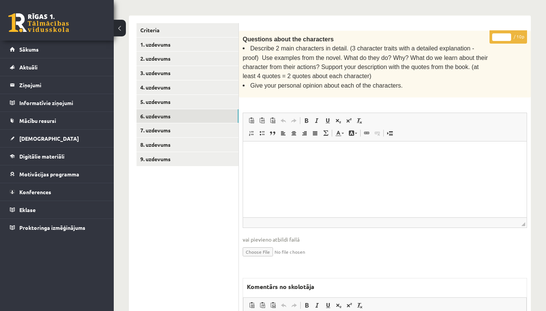
scroll to position [173, 0]
drag, startPoint x: 189, startPoint y: 180, endPoint x: 469, endPoint y: 49, distance: 309.8
click at [469, 49] on span "Describe 2 main characters in detail. (3 character traits with a detailed expla…" at bounding box center [366, 62] width 246 height 34
copy span "3 character traits with a detailed explanation"
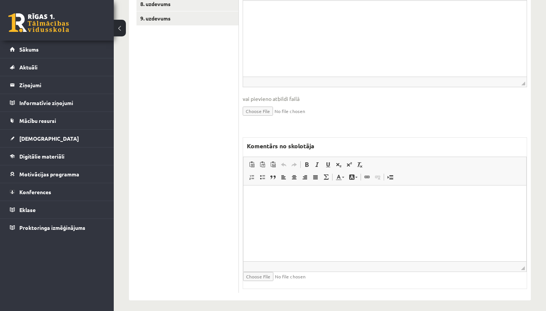
scroll to position [313, 0]
click at [268, 205] on html at bounding box center [385, 197] width 283 height 23
drag, startPoint x: 469, startPoint y: 238, endPoint x: 356, endPoint y: 197, distance: 120.1
click at [356, 197] on p "**********" at bounding box center [385, 198] width 268 height 8
click at [307, 162] on span at bounding box center [307, 165] width 6 height 6
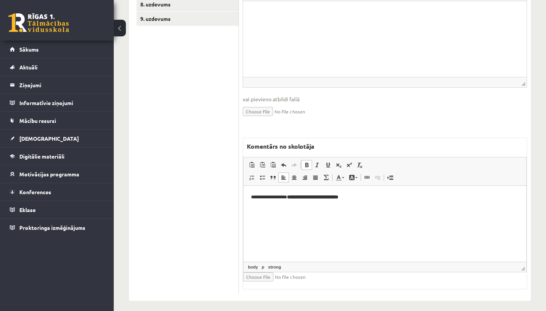
click at [328, 162] on span at bounding box center [328, 165] width 6 height 6
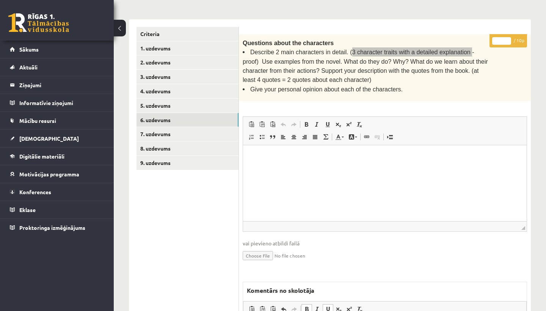
scroll to position [167, 0]
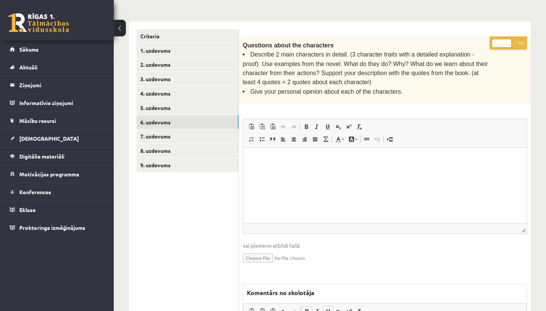
click at [503, 39] on input "*" at bounding box center [502, 43] width 19 height 8
type input "*"
click at [149, 131] on link "7. uzdevums" at bounding box center [188, 136] width 102 height 14
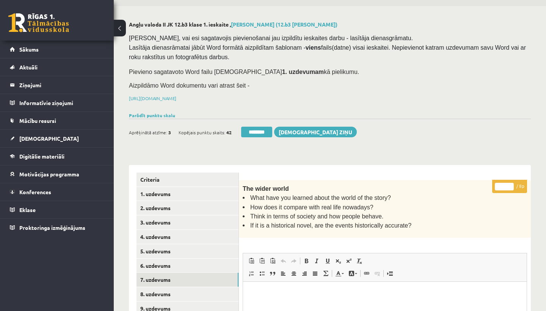
scroll to position [30, 0]
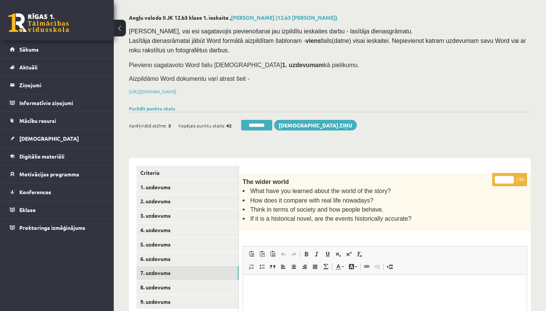
click at [506, 179] on input "*" at bounding box center [504, 180] width 19 height 8
type input "*"
click at [152, 285] on link "8. uzdevums" at bounding box center [188, 287] width 102 height 14
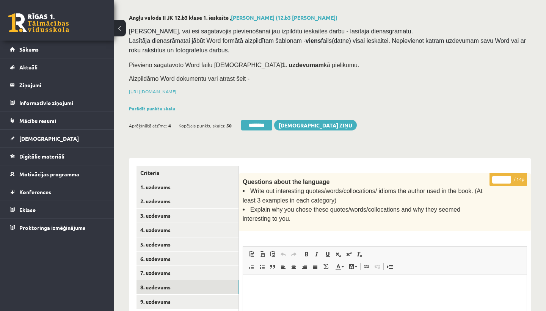
scroll to position [0, 0]
click at [504, 177] on input "*" at bounding box center [502, 180] width 19 height 8
type input "**"
click at [171, 296] on link "9. uzdevums" at bounding box center [188, 302] width 102 height 14
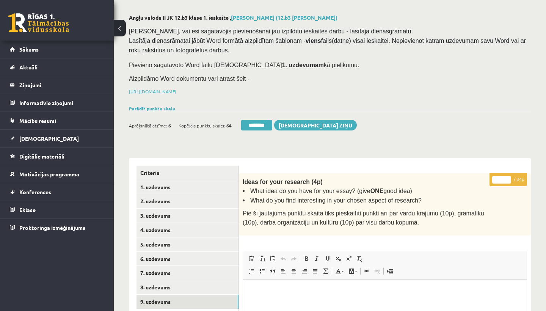
click at [505, 179] on input "*" at bounding box center [502, 180] width 19 height 8
type input "**"
click at [159, 186] on link "1. uzdevums" at bounding box center [188, 187] width 102 height 14
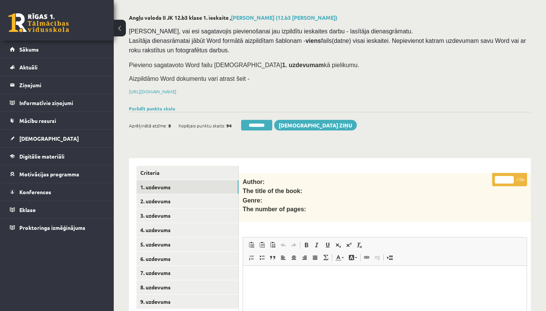
click at [156, 183] on link "1. uzdevums" at bounding box center [188, 187] width 102 height 14
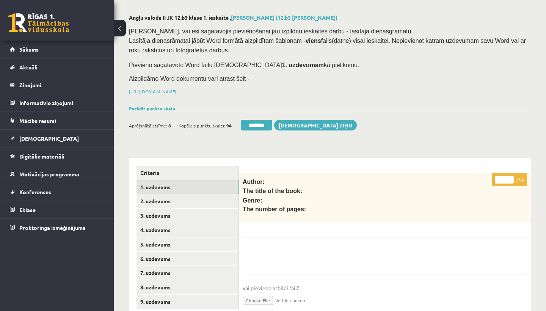
click at [257, 124] on input "********" at bounding box center [256, 125] width 31 height 11
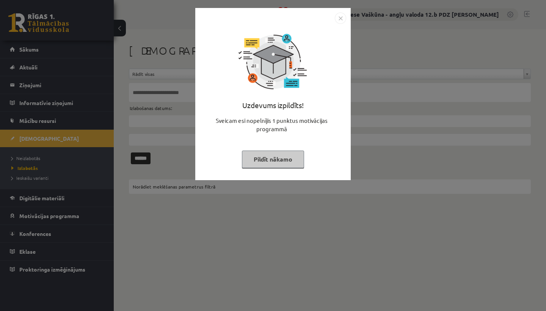
click at [342, 18] on img "Close" at bounding box center [340, 18] width 11 height 11
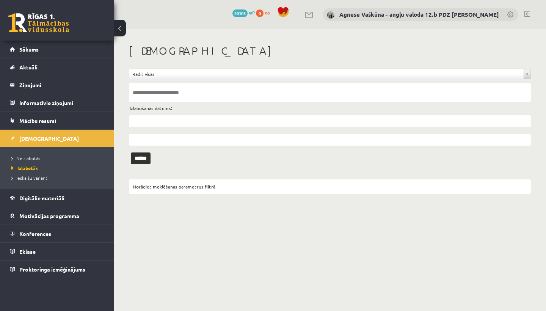
click at [27, 156] on span "Neizlabotās" at bounding box center [25, 158] width 29 height 6
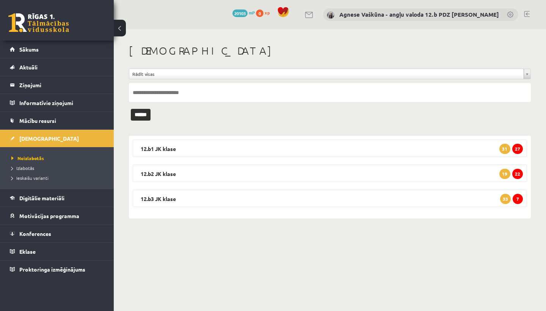
click at [202, 197] on legend "12.b3 [PERSON_NAME] 7 33" at bounding box center [330, 198] width 395 height 17
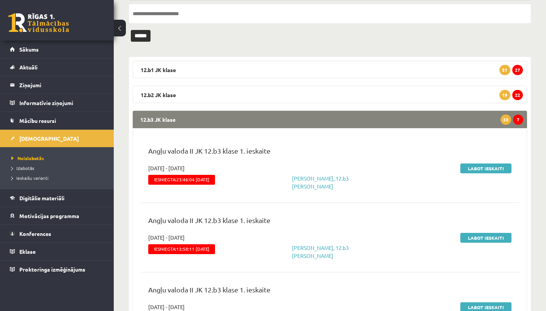
scroll to position [79, 0]
click at [472, 167] on link "Labot ieskaiti" at bounding box center [486, 169] width 51 height 10
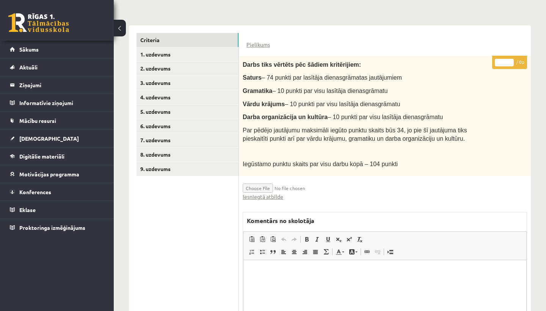
scroll to position [162, 0]
click at [267, 194] on link "Iesniegtā atbilde" at bounding box center [263, 197] width 41 height 8
click at [172, 64] on link "2. uzdevums" at bounding box center [188, 69] width 102 height 14
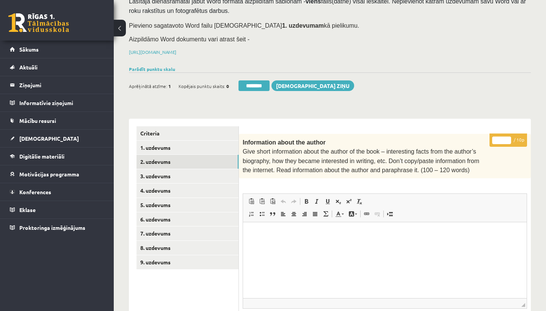
scroll to position [0, 0]
click at [504, 137] on input "*" at bounding box center [502, 141] width 19 height 8
type input "**"
click at [195, 173] on link "3. uzdevums" at bounding box center [188, 176] width 102 height 14
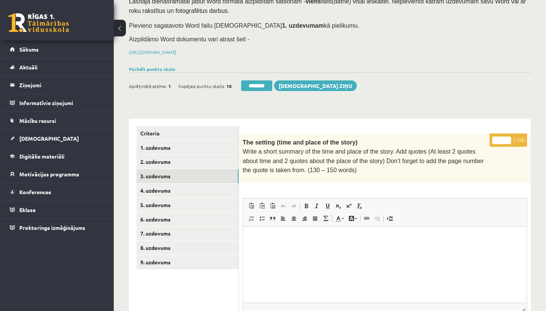
click at [502, 140] on input "*" at bounding box center [502, 141] width 19 height 8
type input "**"
click at [176, 188] on link "4. uzdevums" at bounding box center [188, 191] width 102 height 14
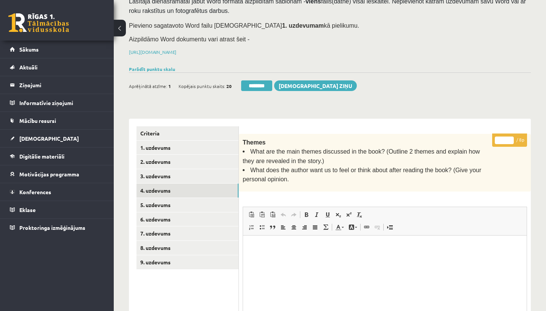
click at [505, 137] on input "*" at bounding box center [504, 141] width 19 height 8
type input "*"
click at [153, 205] on link "5. uzdevums" at bounding box center [188, 205] width 102 height 14
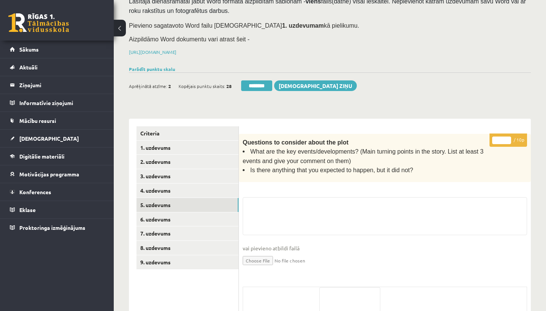
click at [502, 137] on input "*" at bounding box center [502, 141] width 19 height 8
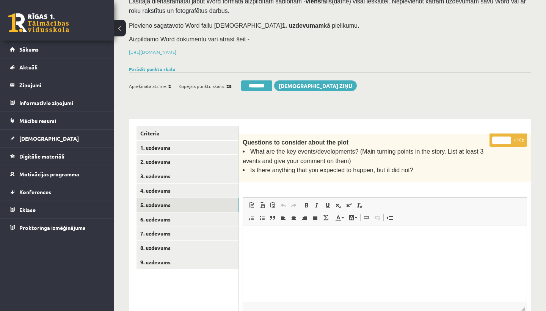
type input "*"
type input "**"
click at [169, 216] on link "6. uzdevums" at bounding box center [188, 219] width 102 height 14
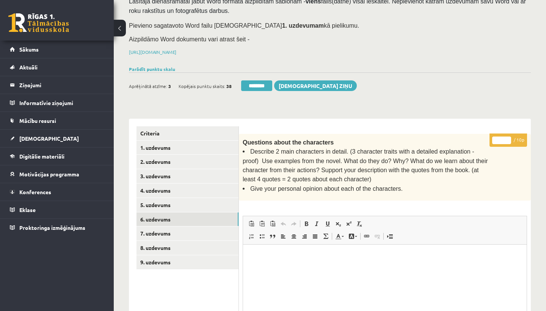
click at [504, 139] on input "*" at bounding box center [502, 141] width 19 height 8
type input "**"
click at [172, 230] on link "7. uzdevums" at bounding box center [188, 234] width 102 height 14
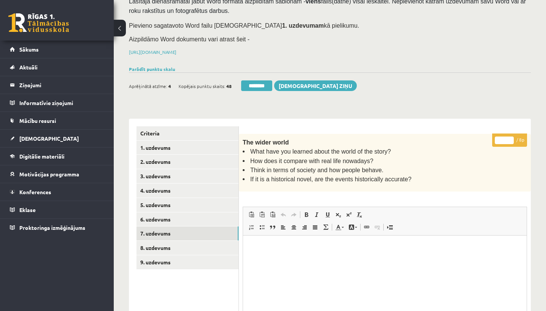
click at [506, 139] on input "*" at bounding box center [504, 141] width 19 height 8
type input "*"
click at [154, 246] on link "8. uzdevums" at bounding box center [188, 248] width 102 height 14
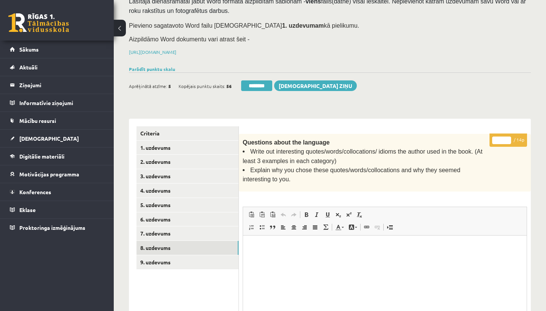
click at [501, 139] on input "*" at bounding box center [502, 141] width 19 height 8
type input "**"
click at [172, 256] on link "9. uzdevums" at bounding box center [188, 262] width 102 height 14
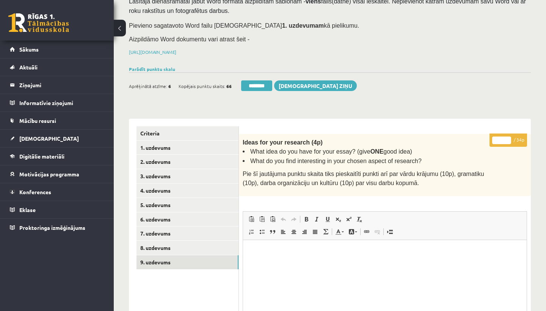
click at [503, 139] on input "*" at bounding box center [502, 141] width 19 height 8
type input "**"
click at [160, 145] on link "1. uzdevums" at bounding box center [188, 148] width 102 height 14
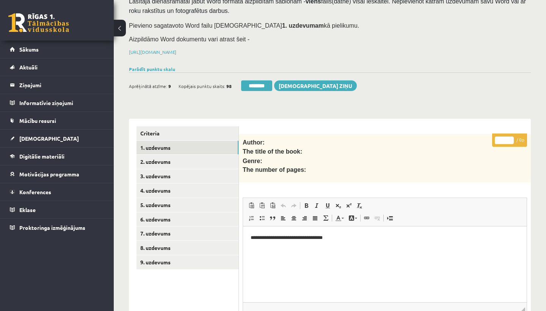
click at [160, 145] on link "1. uzdevums" at bounding box center [188, 148] width 102 height 14
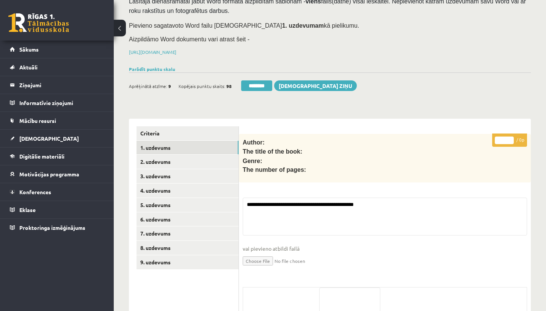
click at [256, 84] on input "********" at bounding box center [256, 85] width 31 height 11
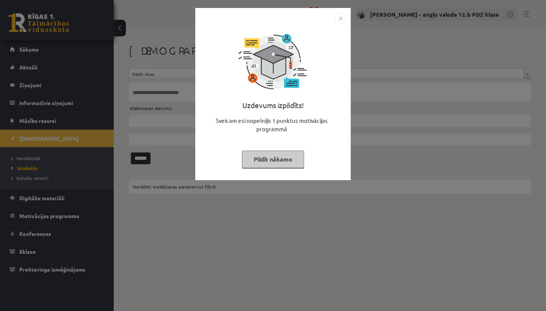
click at [340, 20] on img "Close" at bounding box center [340, 18] width 11 height 11
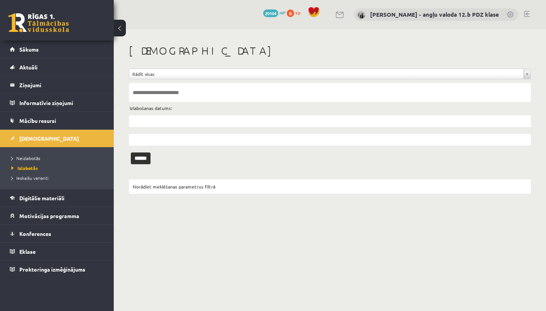
click at [39, 158] on span "Neizlabotās" at bounding box center [25, 158] width 29 height 6
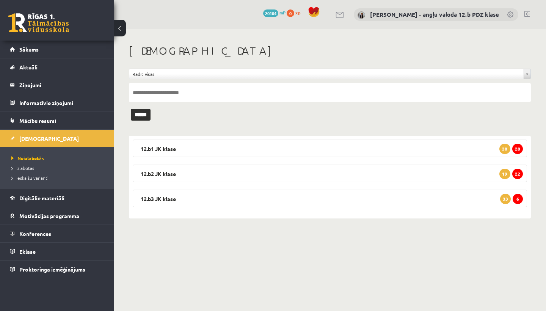
click at [186, 199] on legend "12.b3 JK klase 6 33" at bounding box center [330, 198] width 395 height 17
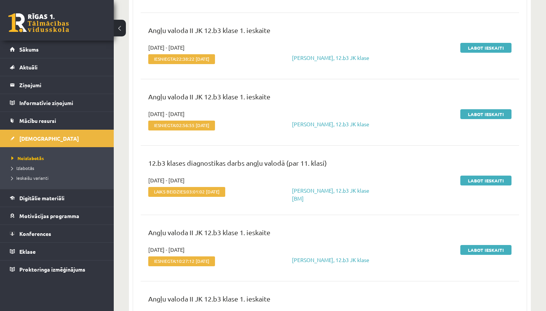
scroll to position [670, 0]
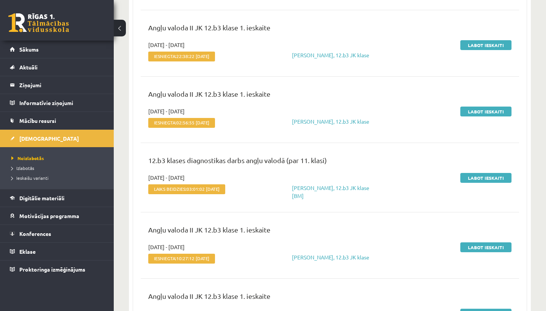
click at [492, 178] on link "Labot ieskaiti" at bounding box center [486, 178] width 51 height 10
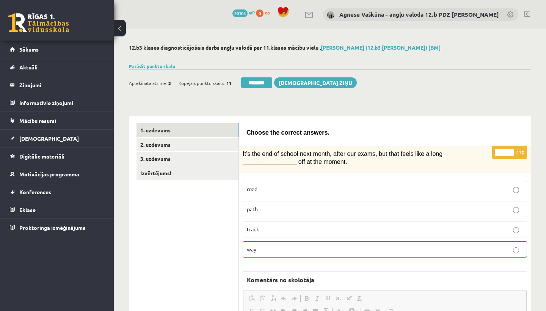
click at [254, 82] on input "********" at bounding box center [256, 82] width 31 height 11
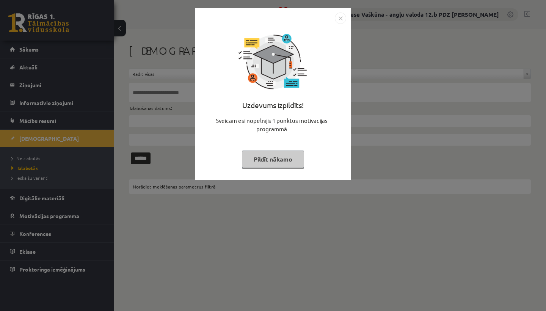
click at [339, 19] on img "Close" at bounding box center [340, 18] width 11 height 11
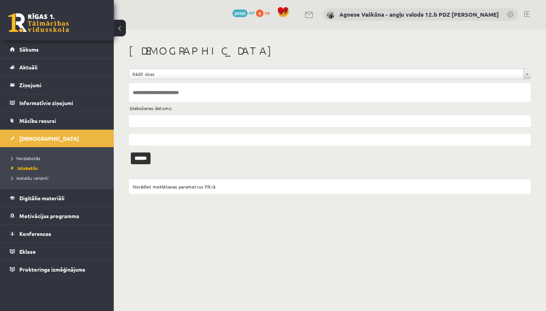
click at [39, 156] on span "Neizlabotās" at bounding box center [25, 158] width 29 height 6
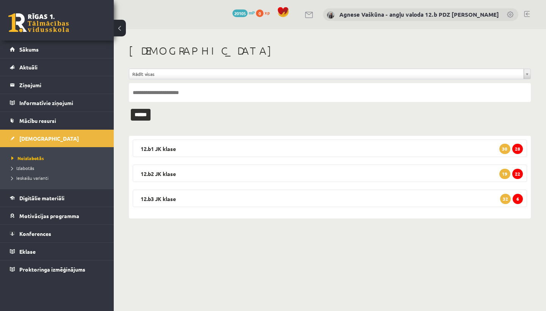
click at [170, 197] on legend "12.b3 JK klase 6 32" at bounding box center [330, 198] width 395 height 17
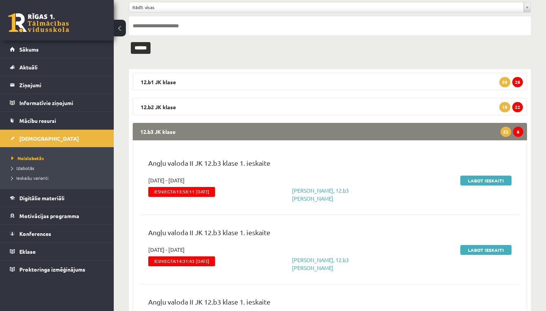
scroll to position [104, 0]
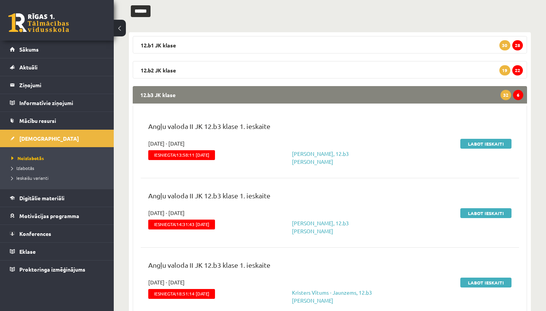
click at [486, 144] on link "Labot ieskaiti" at bounding box center [486, 144] width 51 height 10
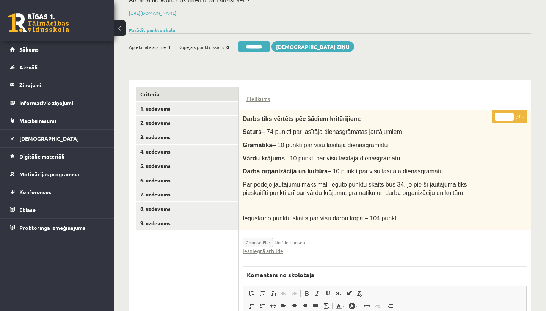
click at [259, 248] on link "Iesniegtā atbilde" at bounding box center [263, 251] width 41 height 8
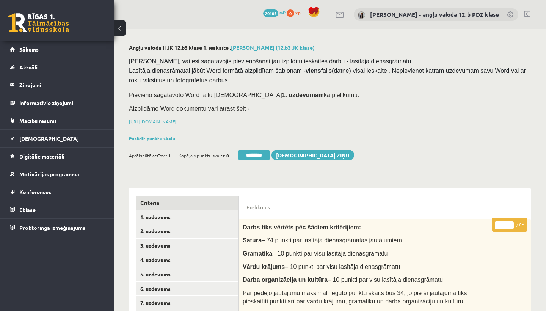
click at [172, 231] on link "2. uzdevums" at bounding box center [188, 231] width 102 height 14
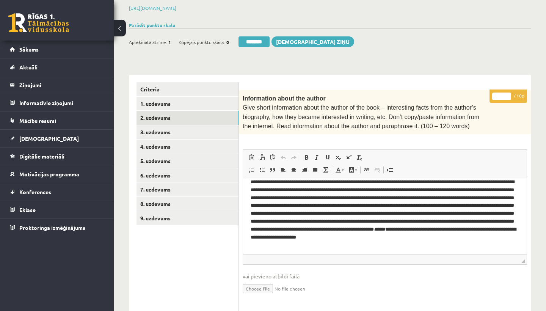
click at [503, 94] on input "*" at bounding box center [502, 97] width 19 height 8
type input "**"
click at [188, 127] on link "3. uzdevums" at bounding box center [188, 132] width 102 height 14
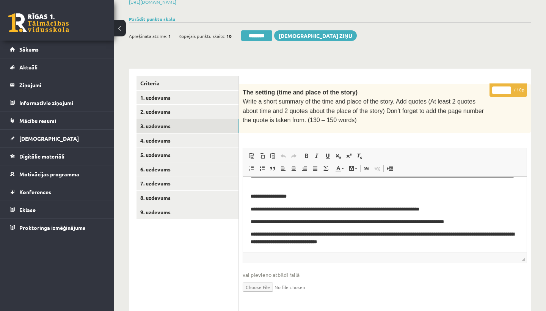
scroll to position [124, 0]
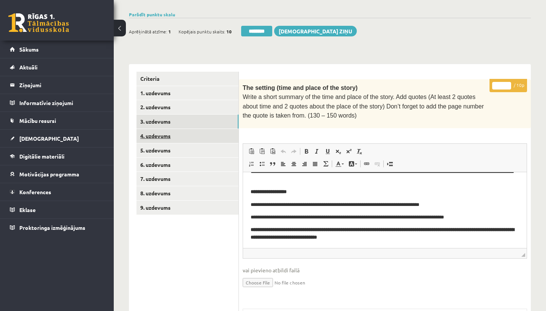
click at [503, 83] on input "*" at bounding box center [502, 86] width 19 height 8
type input "*"
click at [187, 136] on link "4. uzdevums" at bounding box center [188, 136] width 102 height 14
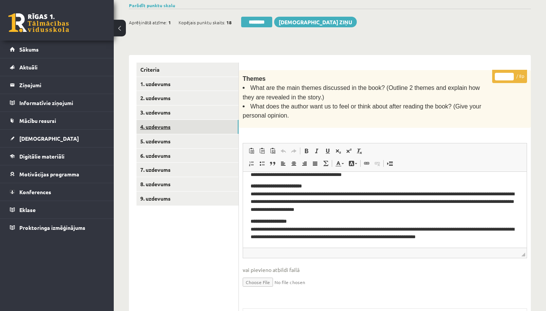
scroll to position [137, 0]
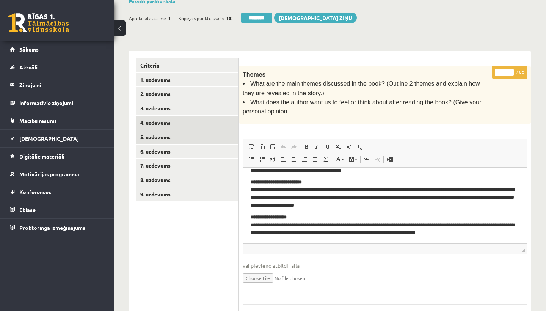
click at [507, 72] on input "*" at bounding box center [504, 73] width 19 height 8
type input "*"
click at [159, 134] on link "5. uzdevums" at bounding box center [188, 137] width 102 height 14
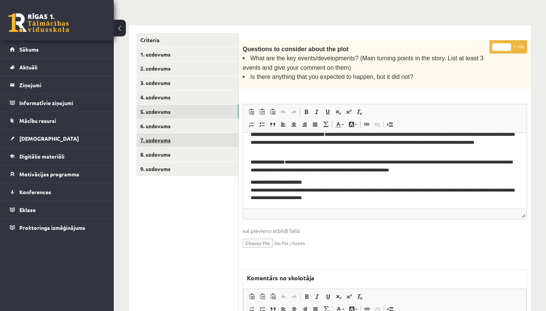
scroll to position [0, 0]
click at [503, 46] on input "*" at bounding box center [502, 47] width 19 height 8
type input "*"
click at [169, 123] on link "6. uzdevums" at bounding box center [188, 126] width 102 height 14
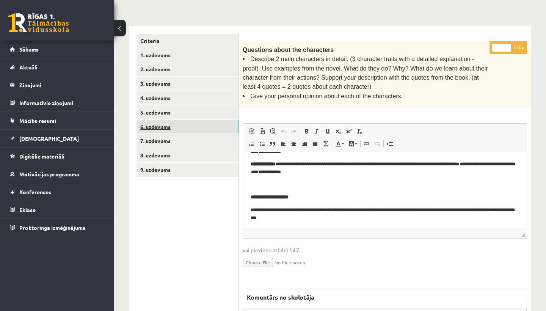
scroll to position [158, 0]
drag, startPoint x: 169, startPoint y: 123, endPoint x: 467, endPoint y: 57, distance: 305.6
click at [467, 57] on span "Describe 2 main characters in detail. (3 character traits with a detailed expla…" at bounding box center [366, 73] width 246 height 34
copy span "3 character traits with a detailed explanation"
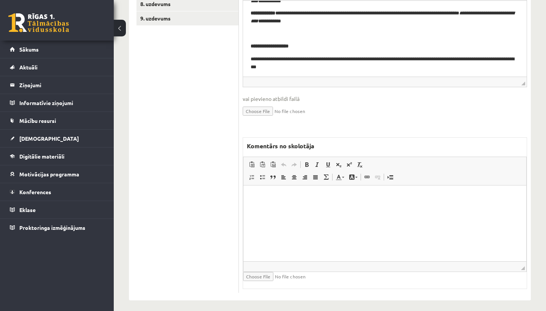
scroll to position [313, 0]
click at [290, 201] on p "Rich Text Editor, wiswyg-editor-47433899978520-1760266272-906" at bounding box center [385, 198] width 268 height 8
drag, startPoint x: 468, startPoint y: 246, endPoint x: 356, endPoint y: 197, distance: 121.7
click at [356, 197] on p "**********" at bounding box center [385, 198] width 268 height 8
click at [307, 162] on span at bounding box center [307, 165] width 6 height 6
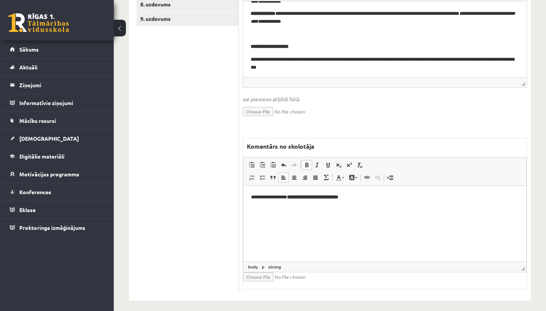
click at [329, 162] on span at bounding box center [328, 165] width 6 height 6
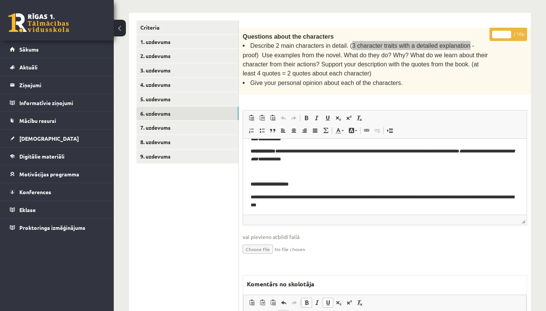
scroll to position [146, 0]
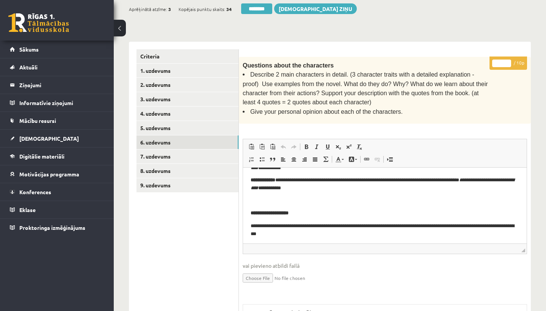
click at [503, 60] on input "*" at bounding box center [502, 64] width 19 height 8
type input "*"
click at [157, 151] on link "7. uzdevums" at bounding box center [188, 157] width 102 height 14
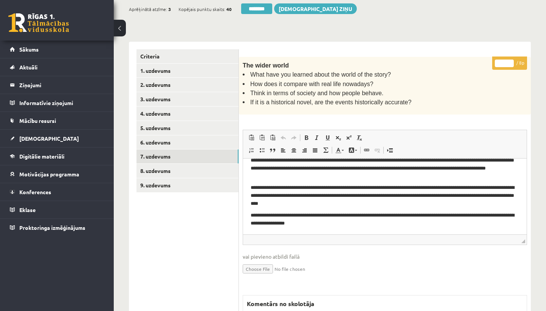
scroll to position [0, 0]
click at [505, 60] on input "*" at bounding box center [504, 64] width 19 height 8
type input "*"
click at [178, 171] on link "8. uzdevums" at bounding box center [188, 171] width 102 height 14
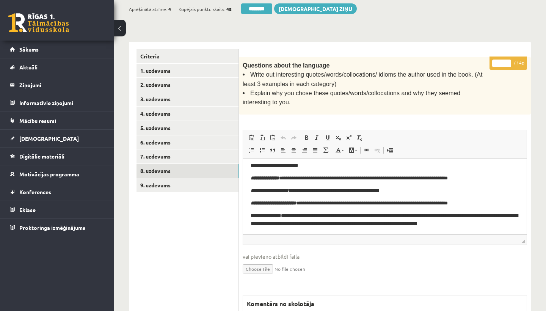
scroll to position [127, 0]
click at [503, 61] on input "*" at bounding box center [502, 64] width 19 height 8
type input "**"
click at [157, 184] on link "9. uzdevums" at bounding box center [188, 185] width 102 height 14
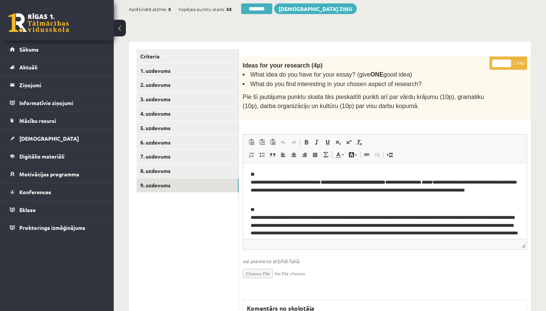
scroll to position [0, 0]
click at [504, 63] on input "*" at bounding box center [502, 64] width 19 height 8
type input "**"
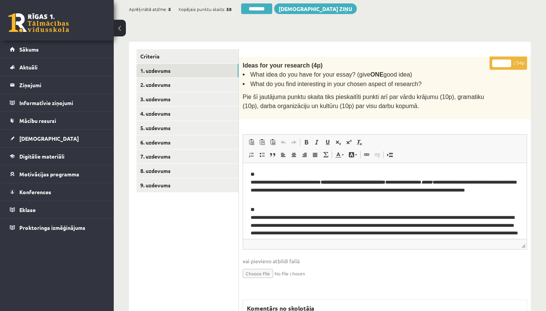
click at [191, 71] on link "1. uzdevums" at bounding box center [188, 71] width 102 height 14
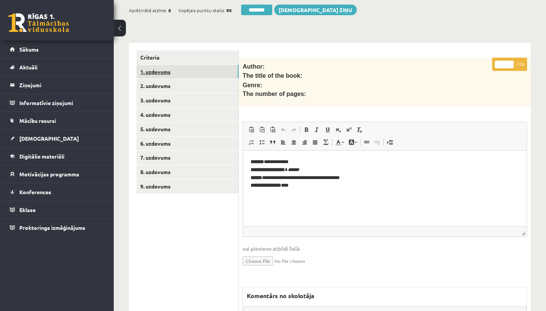
click at [191, 71] on link "1. uzdevums" at bounding box center [188, 72] width 102 height 14
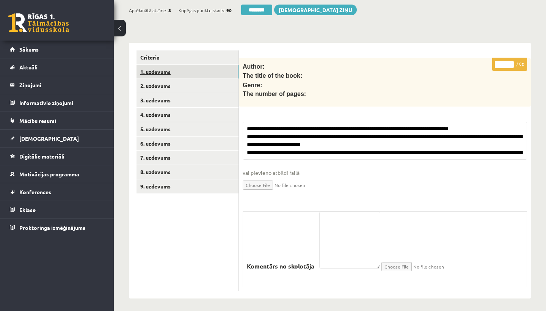
click at [262, 10] on input "********" at bounding box center [256, 10] width 31 height 11
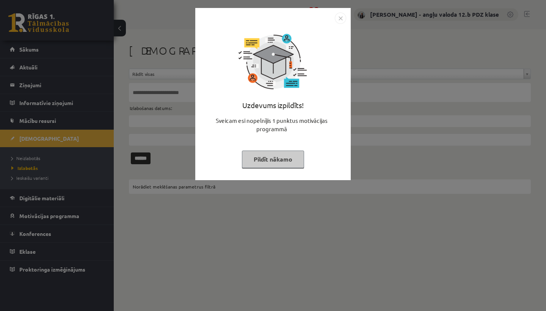
click at [342, 24] on div "Uzdevums izpildīts! Sveicam esi nopelnījis 1 punktus motivācijas programmā Pild…" at bounding box center [273, 100] width 146 height 152
click at [341, 19] on img "Close" at bounding box center [340, 18] width 11 height 11
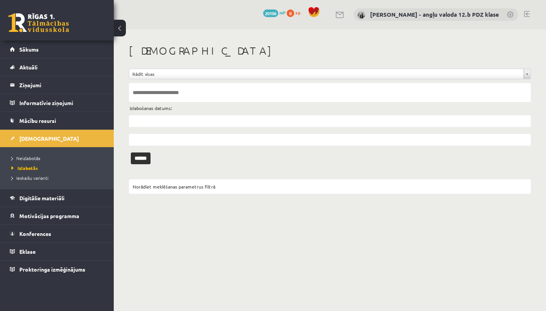
click at [26, 161] on link "Neizlabotās" at bounding box center [58, 158] width 95 height 7
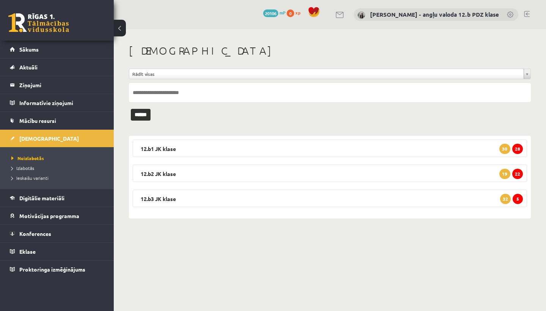
click at [195, 197] on legend "12.b3 JK klase 5 32" at bounding box center [330, 198] width 395 height 17
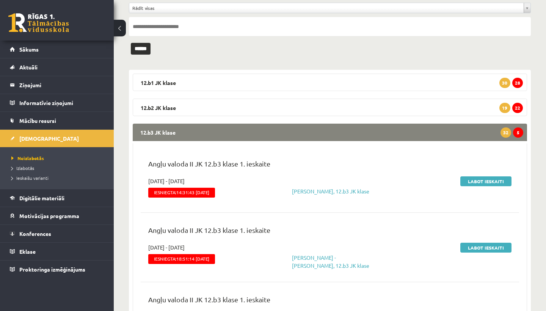
scroll to position [67, 0]
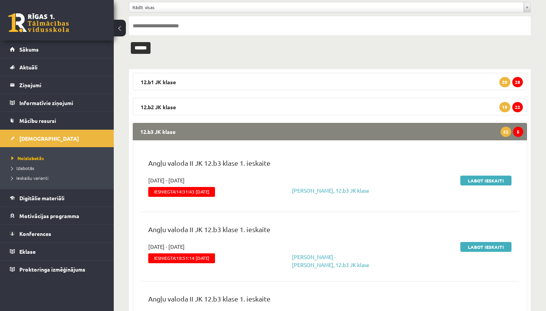
click at [498, 181] on link "Labot ieskaiti" at bounding box center [486, 181] width 51 height 10
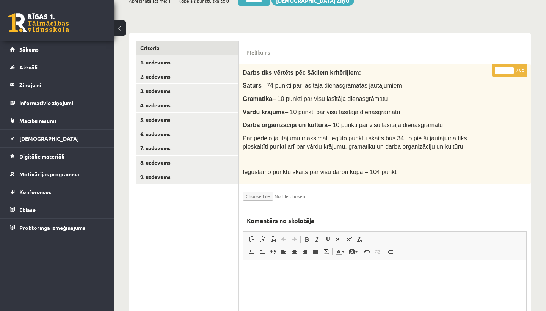
scroll to position [154, 0]
click at [151, 64] on link "1. uzdevums" at bounding box center [188, 63] width 102 height 14
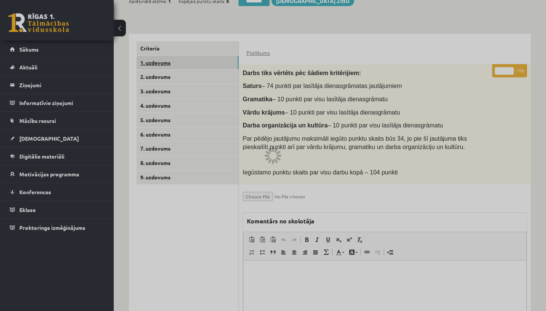
scroll to position [153, 0]
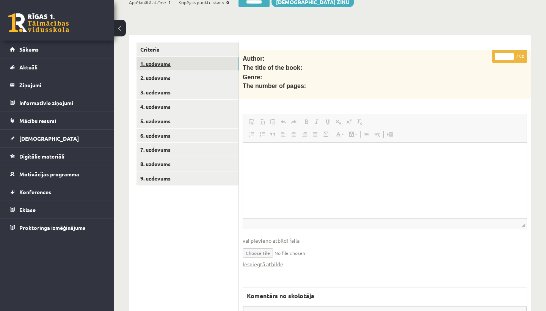
click at [266, 166] on html at bounding box center [385, 154] width 284 height 23
click at [257, 262] on link "Iesniegtā atbilde" at bounding box center [263, 264] width 41 height 8
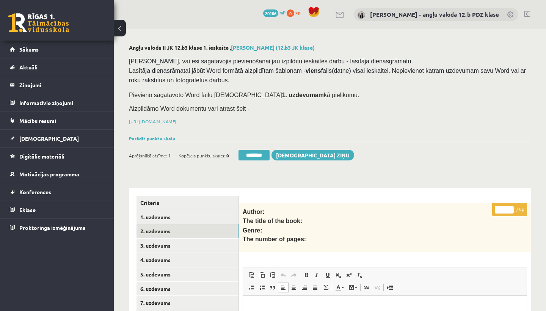
click at [158, 226] on link "2. uzdevums" at bounding box center [188, 231] width 102 height 14
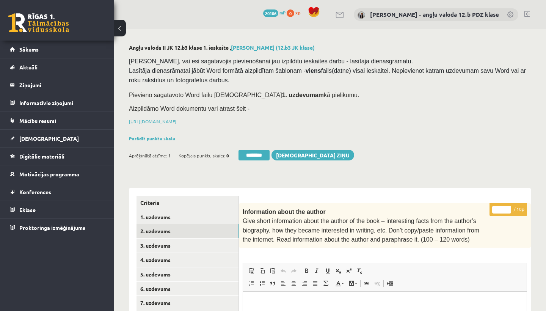
click at [503, 207] on input "*" at bounding box center [502, 210] width 19 height 8
type input "**"
click at [172, 241] on link "3. uzdevums" at bounding box center [188, 246] width 102 height 14
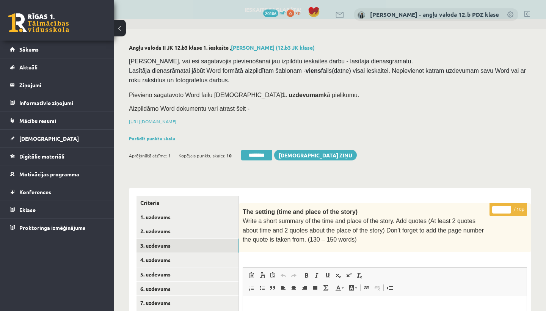
click at [503, 209] on input "*" at bounding box center [502, 210] width 19 height 8
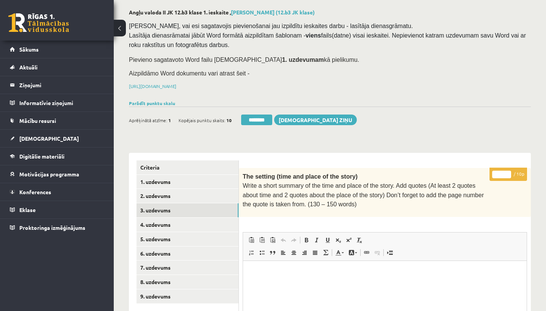
scroll to position [55, 0]
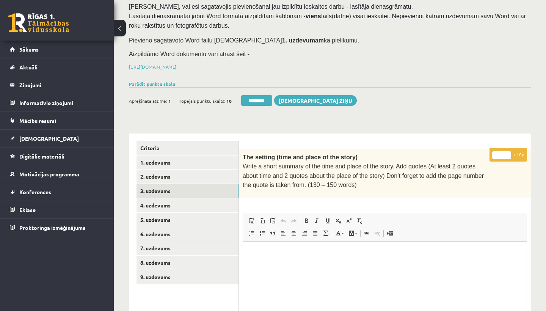
type input "**"
click at [180, 205] on link "4. uzdevums" at bounding box center [188, 205] width 102 height 14
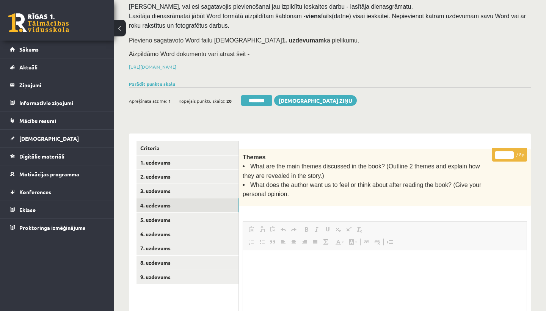
scroll to position [0, 0]
click at [505, 152] on input "*" at bounding box center [504, 155] width 19 height 8
type input "*"
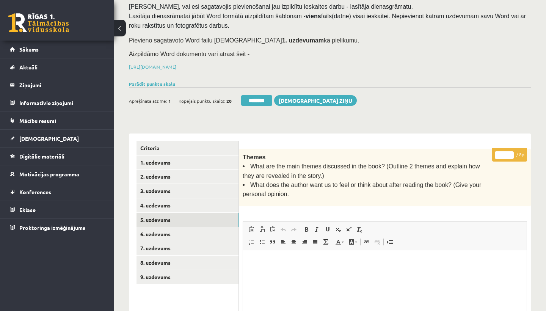
click at [167, 219] on link "5. uzdevums" at bounding box center [188, 220] width 102 height 14
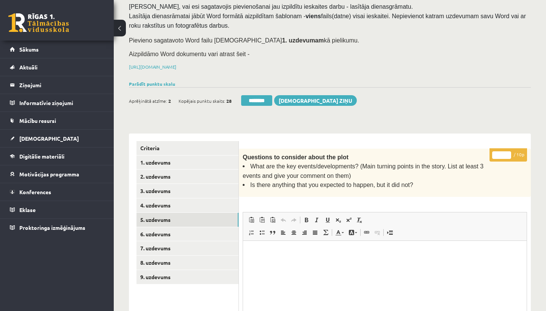
click at [502, 153] on input "*" at bounding box center [502, 155] width 19 height 8
type input "**"
click at [162, 231] on link "6. uzdevums" at bounding box center [188, 234] width 102 height 14
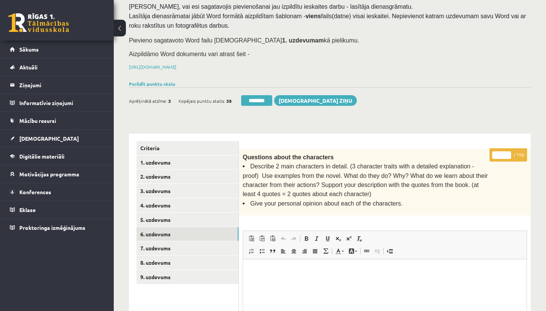
click at [502, 153] on input "*" at bounding box center [502, 155] width 19 height 8
type input "*"
click at [163, 247] on link "7. uzdevums" at bounding box center [188, 248] width 102 height 14
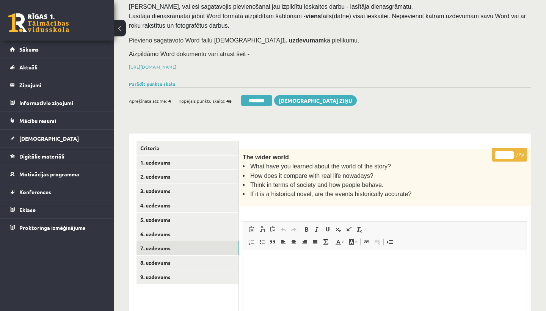
click at [505, 154] on input "*" at bounding box center [504, 155] width 19 height 8
type input "*"
click at [175, 256] on link "8. uzdevums" at bounding box center [188, 263] width 102 height 14
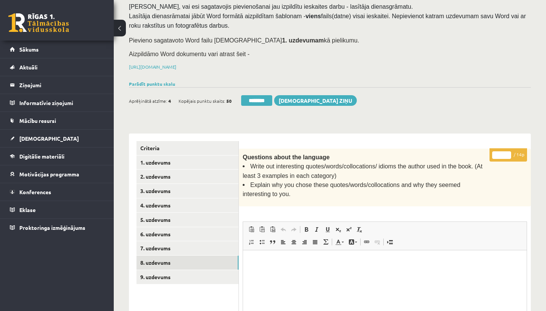
click at [502, 154] on input "*" at bounding box center [502, 155] width 19 height 8
type input "*"
click at [169, 274] on link "9. uzdevums" at bounding box center [188, 277] width 102 height 14
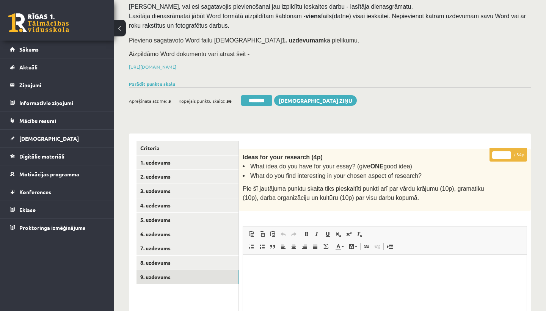
click at [502, 154] on input "*" at bounding box center [502, 155] width 19 height 8
type input "**"
click at [165, 162] on link "1. uzdevums" at bounding box center [188, 163] width 102 height 14
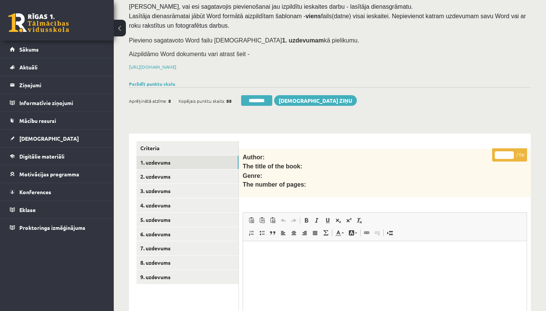
click at [165, 162] on link "1. uzdevums" at bounding box center [188, 163] width 102 height 14
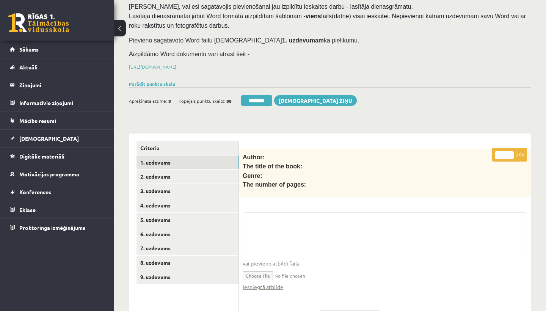
click at [255, 97] on input "********" at bounding box center [256, 100] width 31 height 11
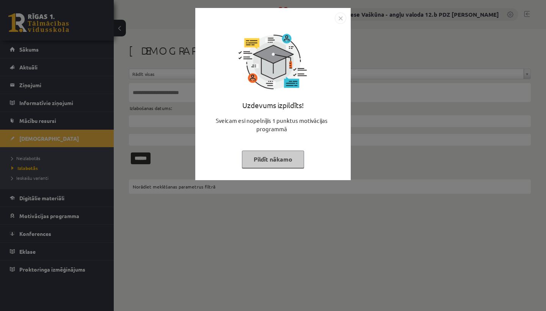
click at [342, 19] on img "Close" at bounding box center [340, 18] width 11 height 11
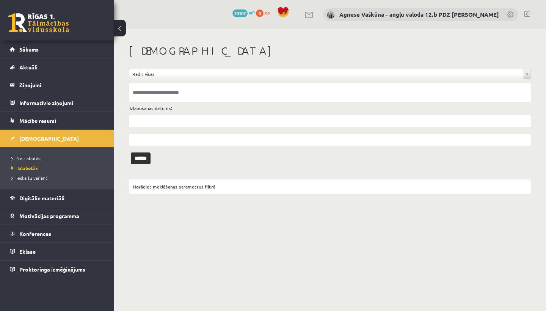
click at [31, 159] on span "Neizlabotās" at bounding box center [25, 158] width 29 height 6
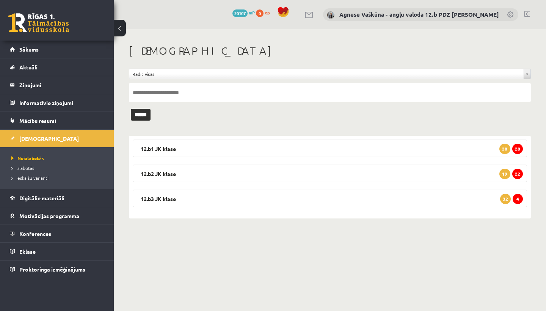
click at [192, 195] on legend "12.b3 [PERSON_NAME] 4 32" at bounding box center [330, 198] width 395 height 17
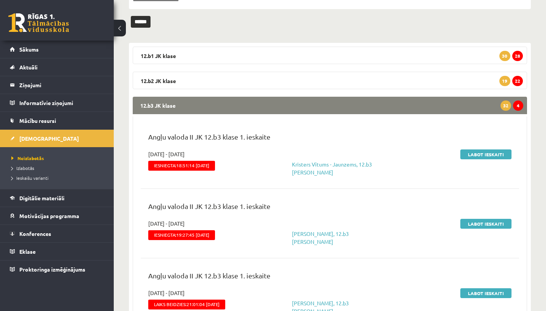
scroll to position [96, 0]
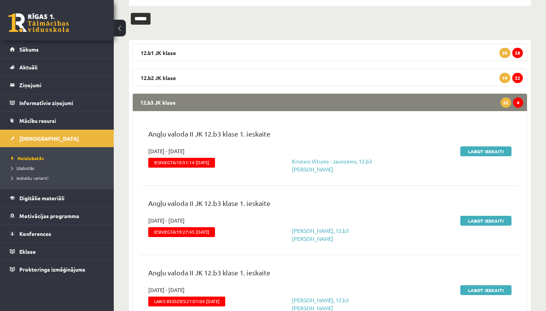
click at [491, 148] on link "Labot ieskaiti" at bounding box center [486, 151] width 51 height 10
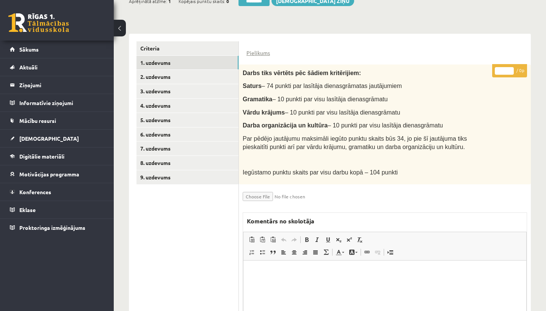
click at [181, 60] on link "1. uzdevums" at bounding box center [188, 63] width 102 height 14
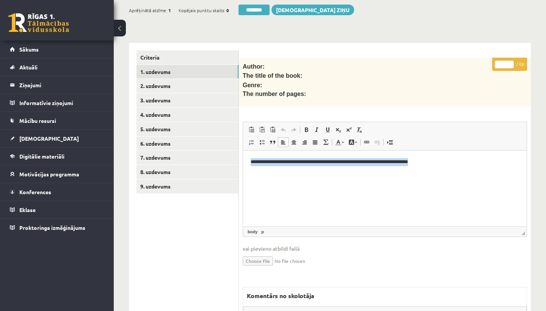
drag, startPoint x: 425, startPoint y: 211, endPoint x: 473, endPoint y: 161, distance: 69.0
click at [473, 161] on p "**********" at bounding box center [385, 162] width 269 height 8
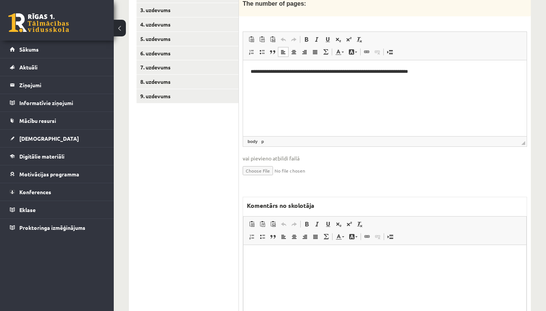
scroll to position [264, 0]
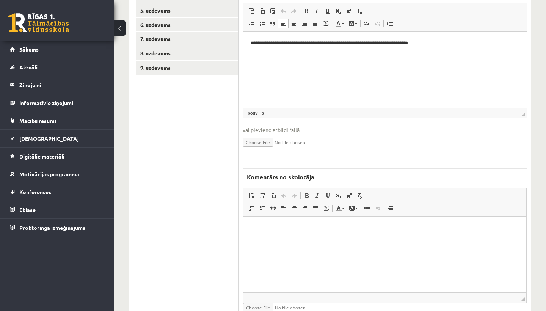
click at [266, 240] on html at bounding box center [385, 228] width 283 height 23
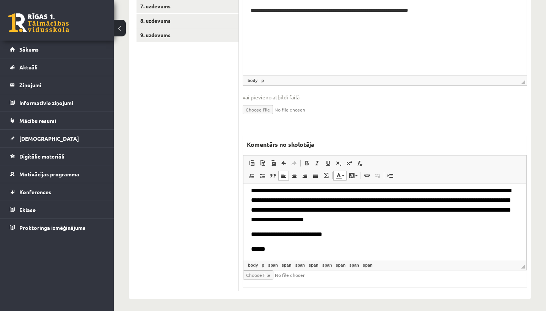
scroll to position [296, 0]
click at [260, 273] on input "file" at bounding box center [288, 275] width 90 height 9
type input "**********"
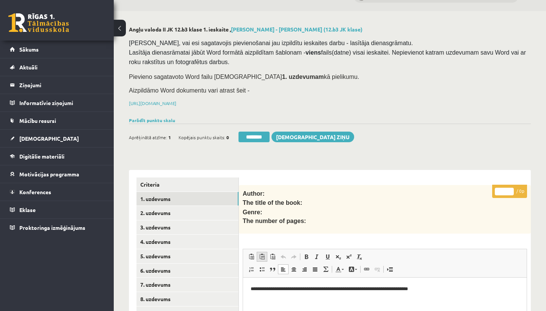
scroll to position [24, 0]
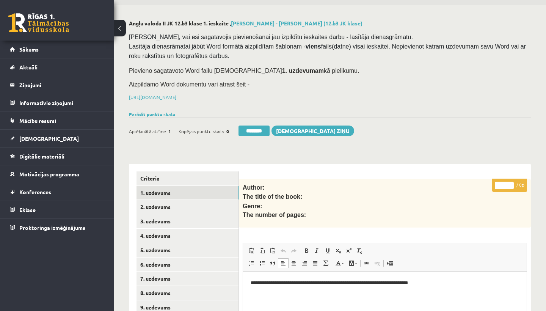
click at [157, 187] on link "1. uzdevums" at bounding box center [188, 193] width 102 height 14
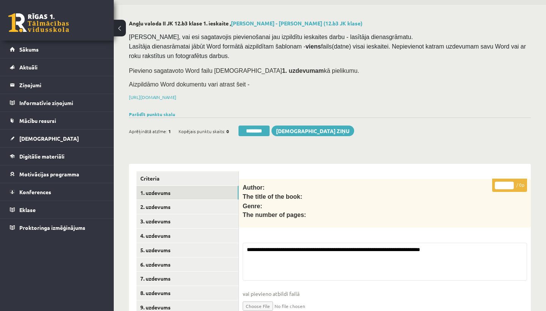
click at [253, 129] on input "********" at bounding box center [254, 131] width 31 height 11
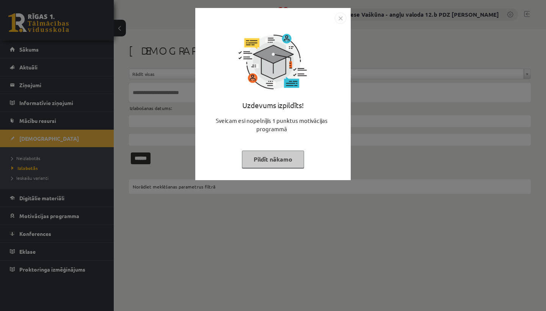
click at [338, 18] on img "Close" at bounding box center [340, 18] width 11 height 11
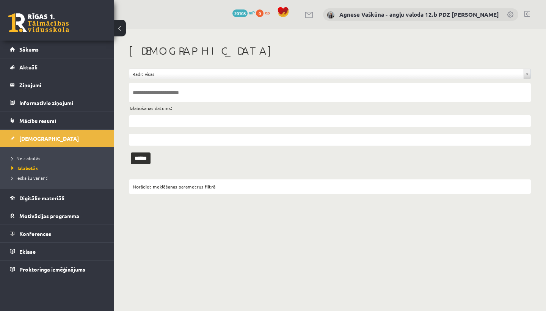
click at [33, 85] on legend "Ziņojumi 0" at bounding box center [61, 84] width 85 height 17
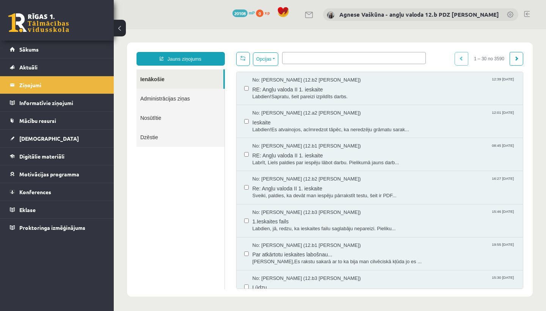
click at [176, 56] on link "Jauns ziņojums" at bounding box center [181, 59] width 88 height 14
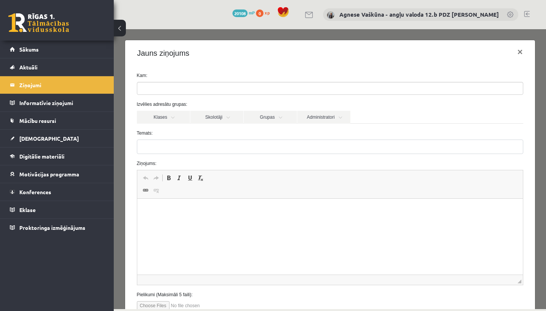
click at [195, 87] on ul at bounding box center [330, 88] width 386 height 12
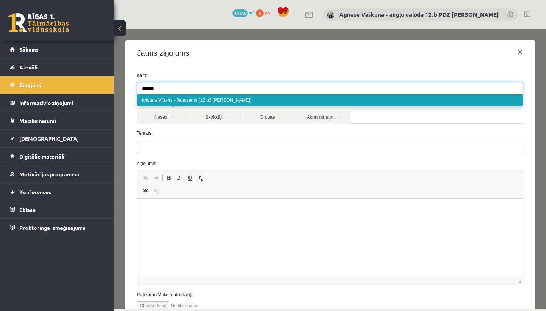
type input "******"
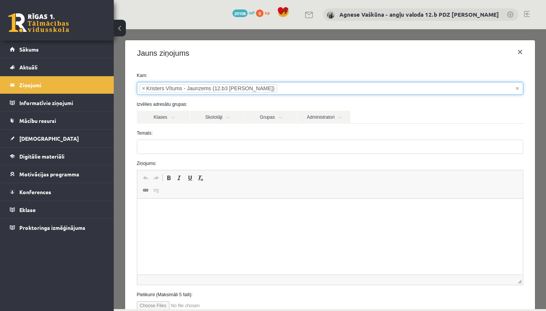
select select "*****"
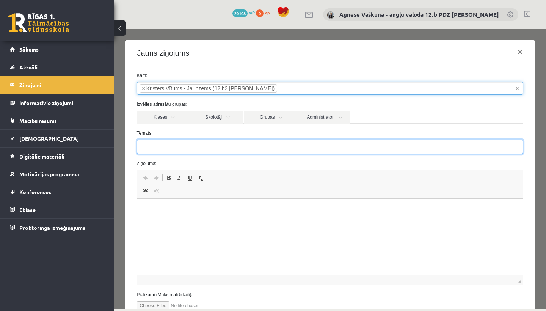
click at [160, 148] on input "Temats:" at bounding box center [330, 147] width 387 height 14
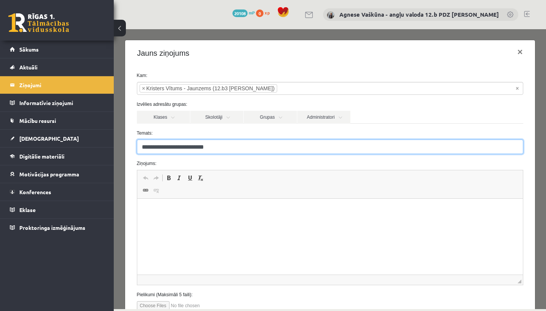
type input "**********"
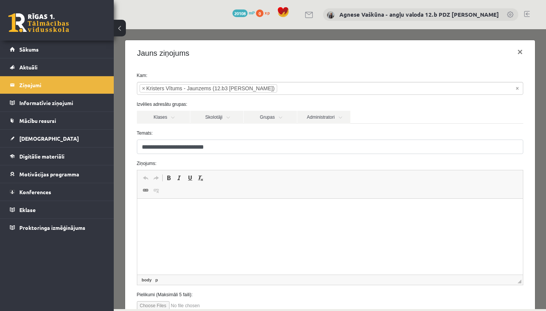
click at [164, 207] on p "Rich Text Editor, wiswyg-editor-47433937573000-1760266629-429" at bounding box center [330, 210] width 371 height 8
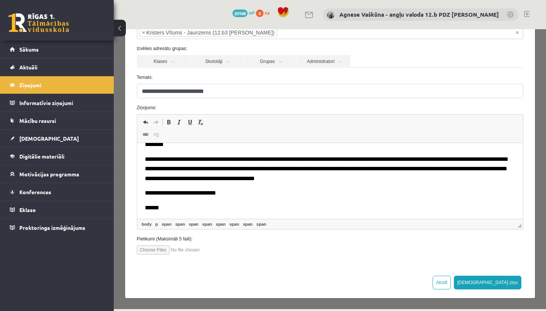
scroll to position [55, 0]
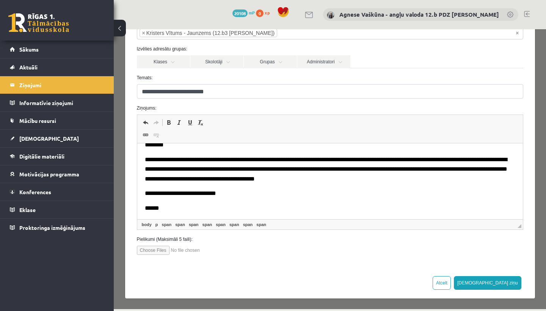
click at [156, 251] on input "file" at bounding box center [180, 250] width 86 height 9
type input "**********"
click at [508, 283] on button "[DEMOGRAPHIC_DATA] ziņu" at bounding box center [488, 283] width 68 height 14
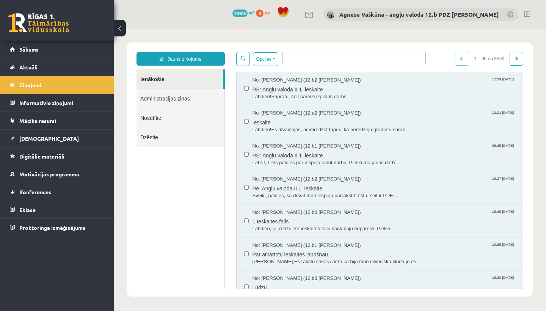
scroll to position [0, 0]
click at [31, 139] on span "[DEMOGRAPHIC_DATA]" at bounding box center [49, 138] width 60 height 7
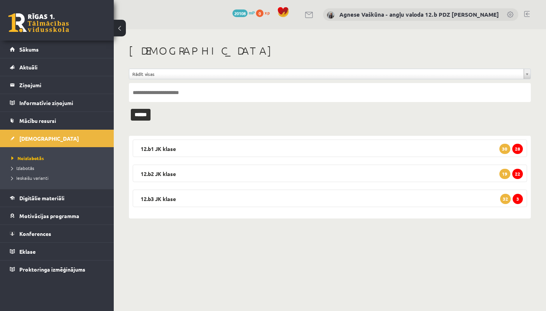
click at [171, 199] on legend "12.b3 JK klase 3 32" at bounding box center [330, 198] width 395 height 17
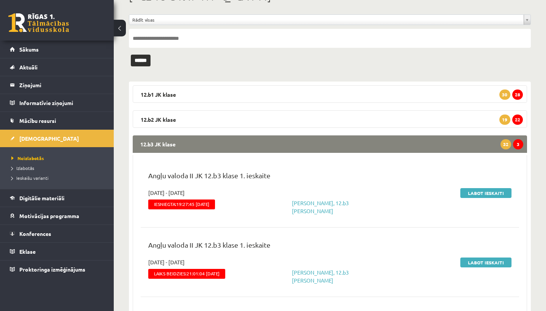
scroll to position [55, 0]
click at [481, 191] on link "Labot ieskaiti" at bounding box center [486, 193] width 51 height 10
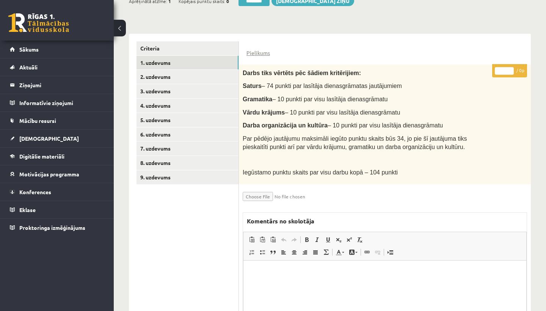
click at [164, 57] on link "1. uzdevums" at bounding box center [188, 63] width 102 height 14
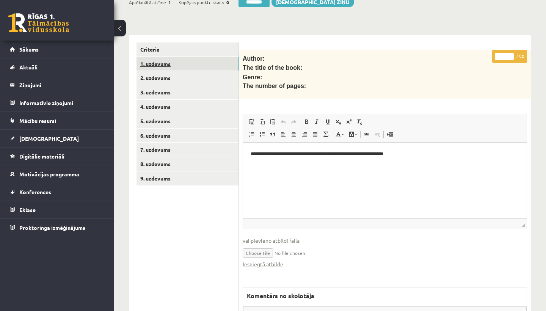
click at [261, 260] on link "Iesniegtā atbilde" at bounding box center [263, 264] width 41 height 8
click at [181, 76] on link "2. uzdevums" at bounding box center [188, 78] width 102 height 14
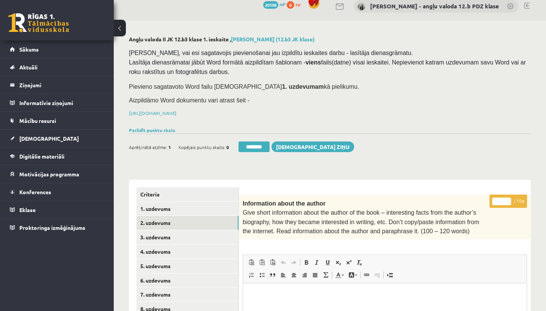
click at [502, 200] on input "*" at bounding box center [502, 202] width 19 height 8
type input "**"
click at [185, 232] on link "3. uzdevums" at bounding box center [188, 237] width 102 height 14
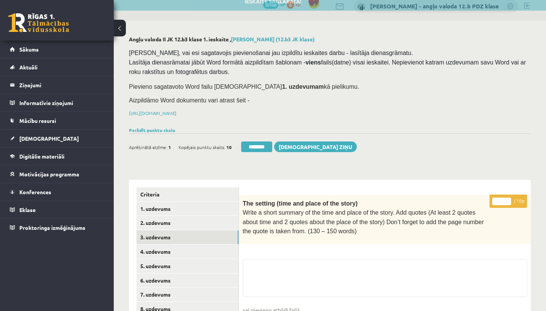
click at [504, 200] on input "*" at bounding box center [502, 202] width 19 height 8
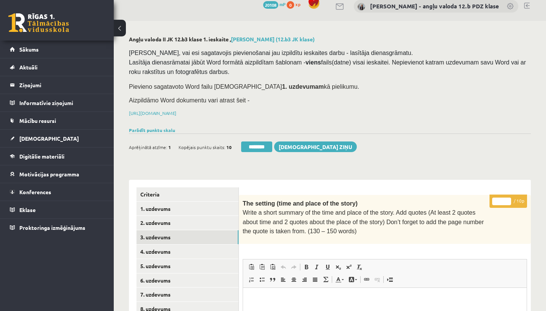
type input "**"
click at [175, 249] on link "4. uzdevums" at bounding box center [188, 252] width 102 height 14
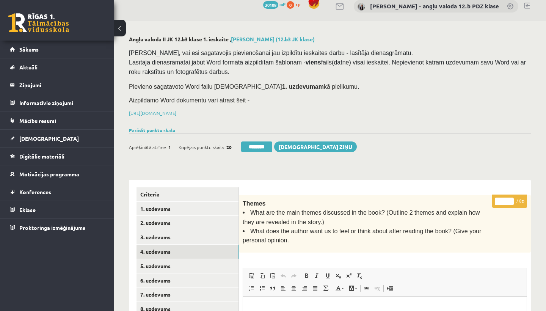
click at [506, 201] on input "*" at bounding box center [504, 202] width 19 height 8
type input "*"
click at [169, 261] on link "5. uzdevums" at bounding box center [188, 266] width 102 height 14
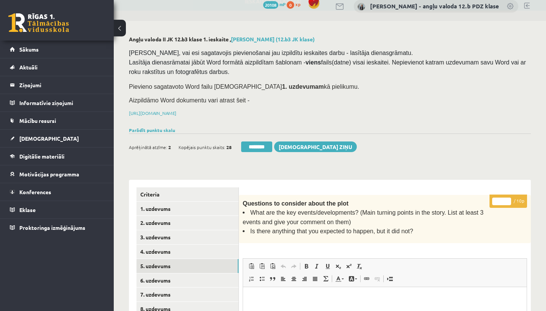
click at [502, 200] on input "*" at bounding box center [502, 202] width 19 height 8
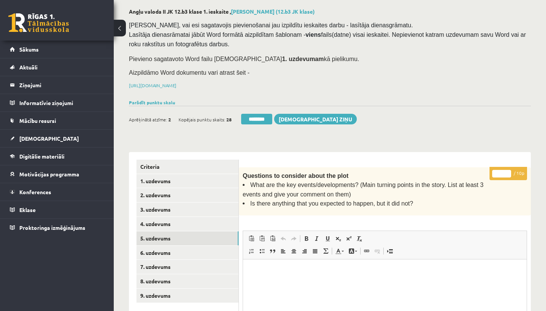
scroll to position [54, 0]
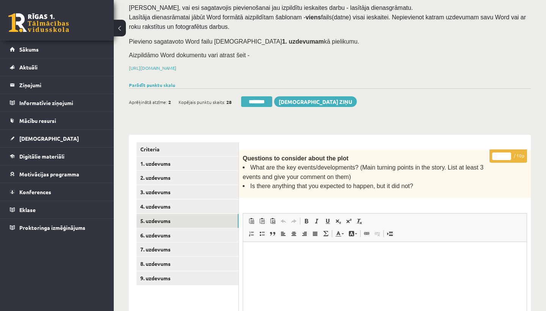
type input "**"
click at [172, 231] on link "6. uzdevums" at bounding box center [188, 235] width 102 height 14
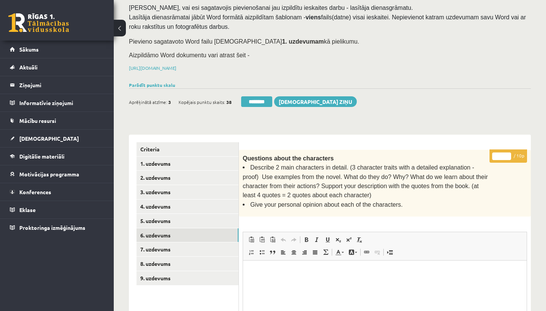
scroll to position [0, 0]
click at [504, 153] on input "*" at bounding box center [502, 157] width 19 height 8
type input "**"
click at [162, 244] on link "7. uzdevums" at bounding box center [188, 249] width 102 height 14
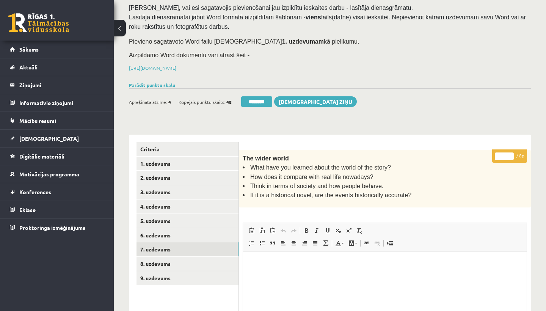
click at [507, 155] on input "*" at bounding box center [504, 157] width 19 height 8
type input "*"
click at [158, 260] on link "8. uzdevums" at bounding box center [188, 264] width 102 height 14
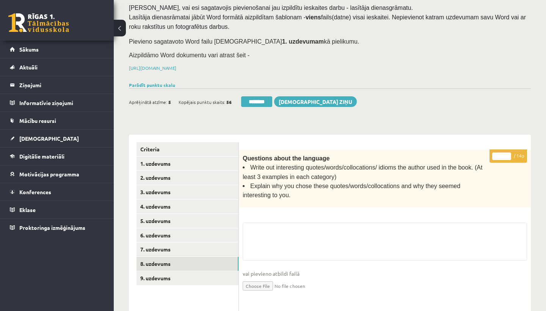
click at [504, 155] on input "*" at bounding box center [502, 157] width 19 height 8
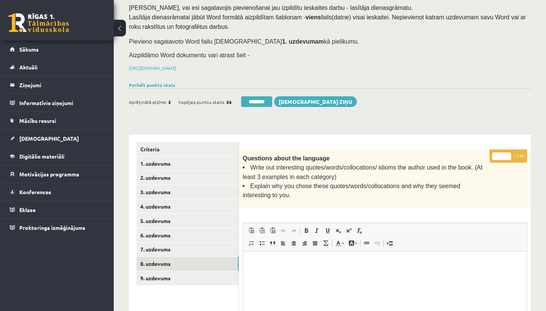
type input "*"
click at [152, 274] on link "9. uzdevums" at bounding box center [188, 278] width 102 height 14
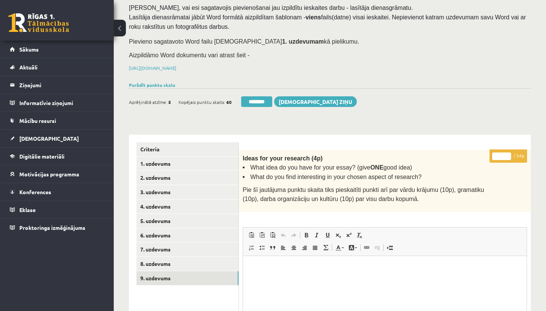
click at [503, 155] on input "*" at bounding box center [502, 157] width 19 height 8
type input "**"
click at [172, 164] on link "1. uzdevums" at bounding box center [188, 164] width 102 height 14
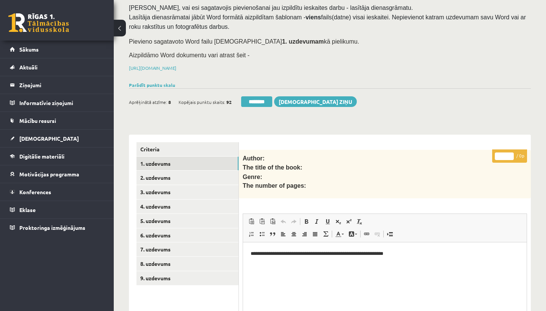
click at [171, 165] on link "1. uzdevums" at bounding box center [188, 164] width 102 height 14
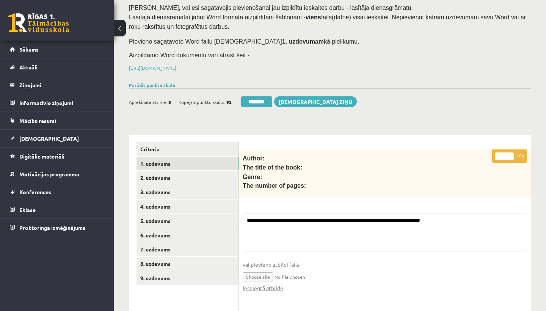
click at [259, 99] on input "********" at bounding box center [256, 101] width 31 height 11
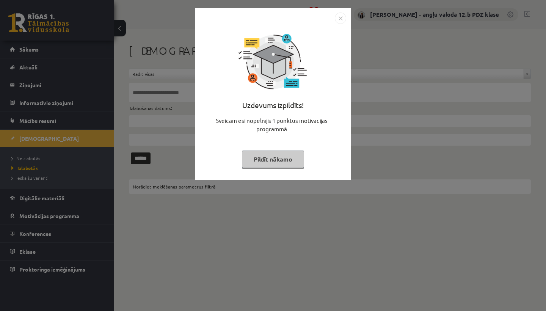
click at [341, 18] on img "Close" at bounding box center [340, 18] width 11 height 11
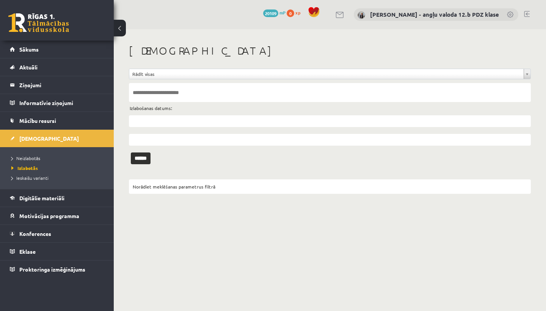
click at [35, 156] on span "Neizlabotās" at bounding box center [25, 158] width 29 height 6
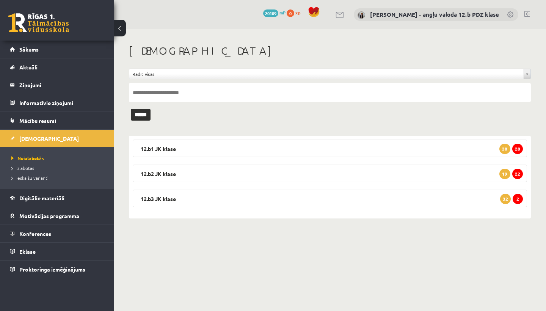
click at [153, 197] on legend "12.b3 JK klase 2 32" at bounding box center [330, 198] width 395 height 17
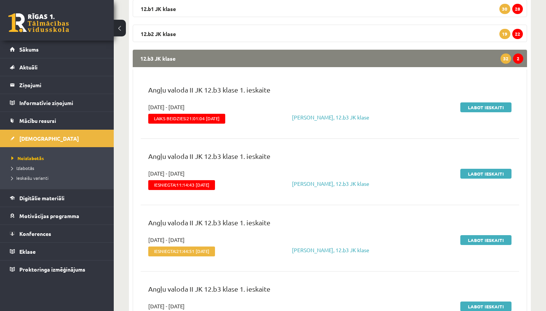
scroll to position [134, 0]
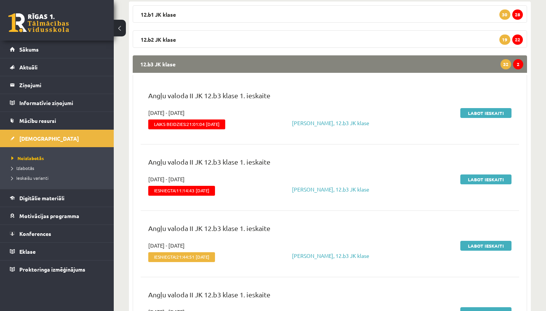
click at [484, 112] on link "Labot ieskaiti" at bounding box center [486, 113] width 51 height 10
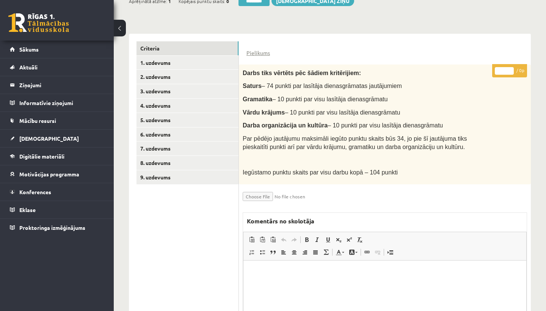
click at [165, 63] on link "1. uzdevums" at bounding box center [188, 63] width 102 height 14
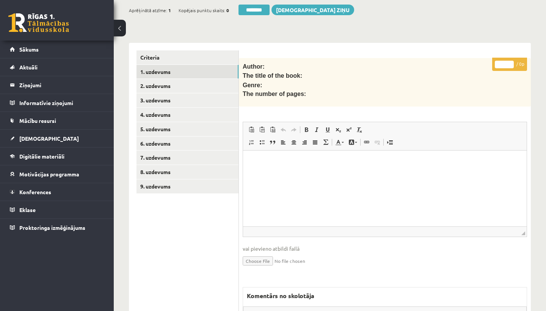
click at [169, 81] on link "2. uzdevums" at bounding box center [188, 86] width 102 height 14
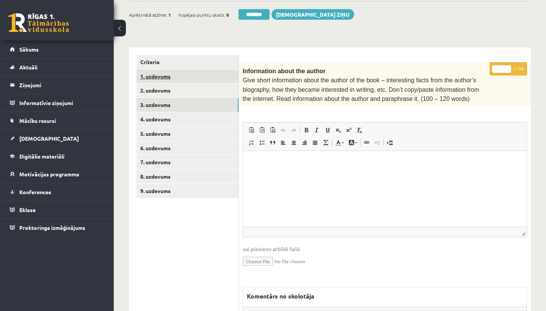
click at [165, 98] on link "3. uzdevums" at bounding box center [188, 105] width 102 height 14
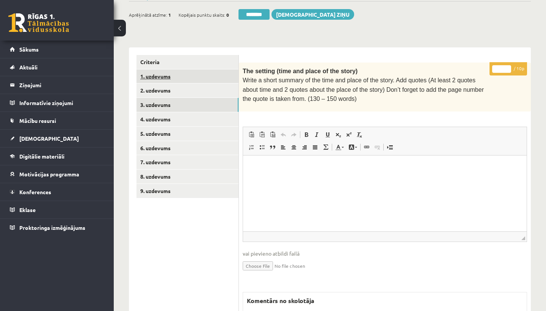
click at [161, 116] on link "4. uzdevums" at bounding box center [188, 119] width 102 height 14
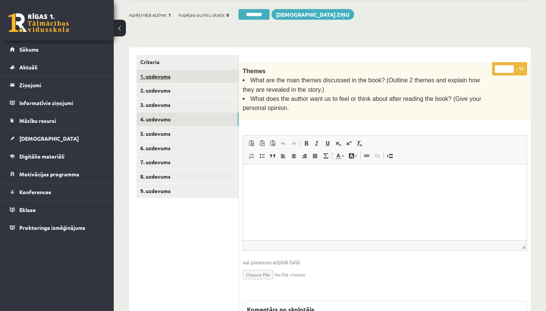
click at [159, 130] on link "5. uzdevums" at bounding box center [188, 134] width 102 height 14
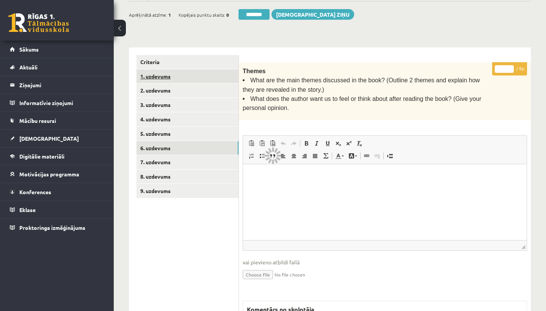
click at [157, 145] on link "6. uzdevums" at bounding box center [188, 148] width 102 height 14
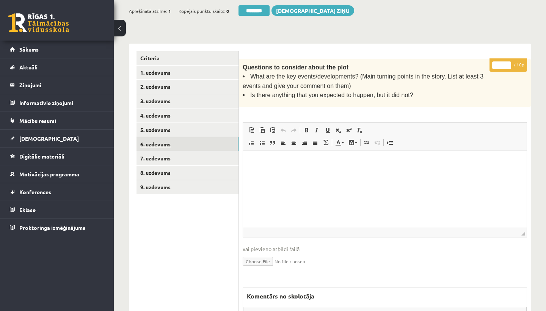
click at [164, 154] on link "7. uzdevums" at bounding box center [188, 158] width 102 height 14
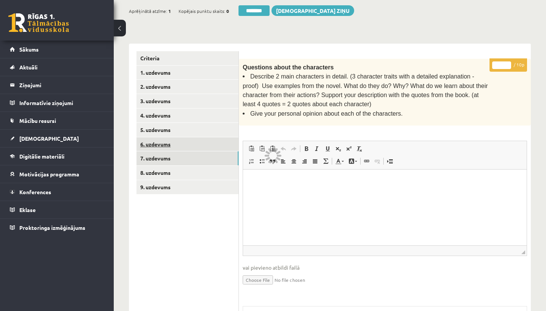
click at [156, 166] on link "8. uzdevums" at bounding box center [188, 173] width 102 height 14
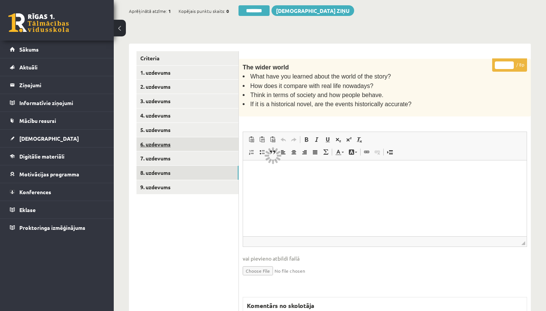
click at [165, 183] on link "9. uzdevums" at bounding box center [188, 187] width 102 height 14
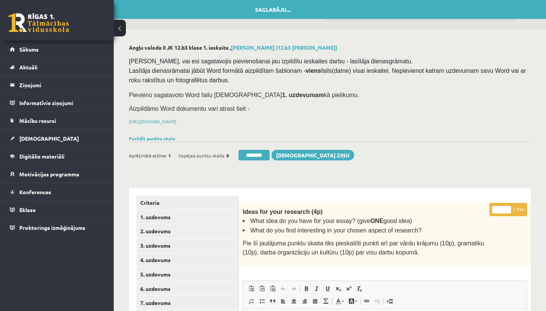
click at [253, 151] on input "********" at bounding box center [254, 155] width 31 height 11
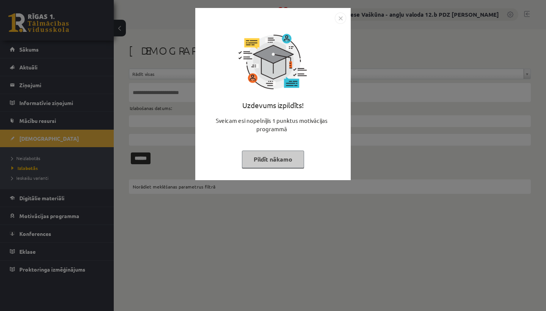
click at [341, 18] on img "Close" at bounding box center [340, 18] width 11 height 11
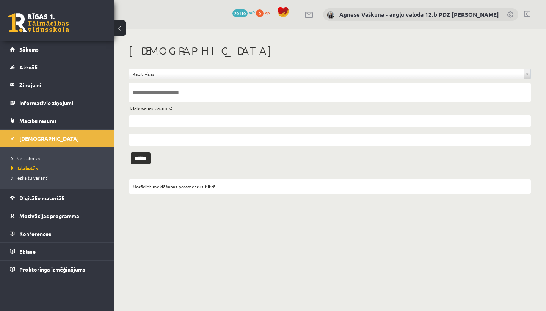
click at [26, 159] on span "Neizlabotās" at bounding box center [25, 158] width 29 height 6
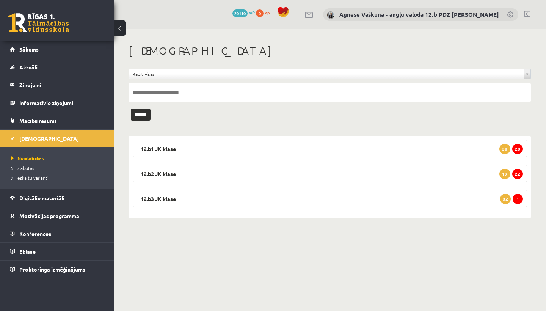
click at [194, 199] on legend "12.b3 [PERSON_NAME] 1 32" at bounding box center [330, 198] width 395 height 17
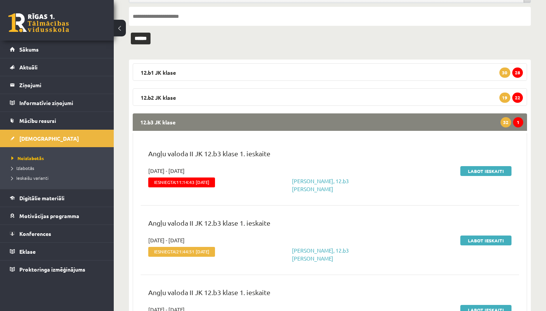
scroll to position [81, 0]
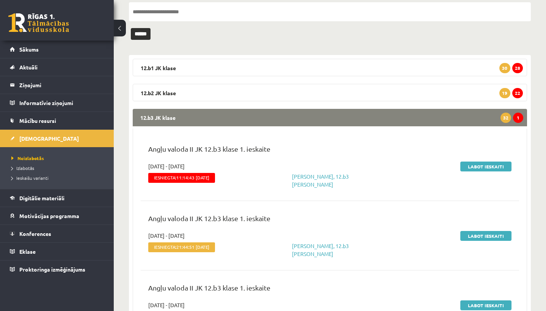
click at [484, 165] on link "Labot ieskaiti" at bounding box center [486, 167] width 51 height 10
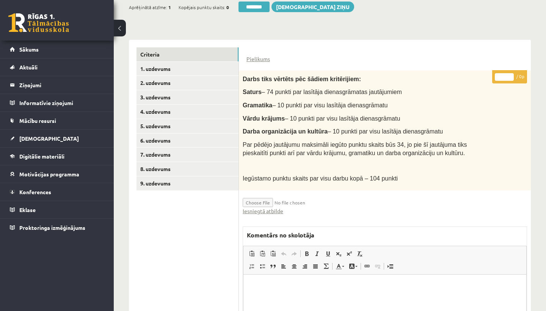
click at [270, 209] on link "Iesniegtā atbilde" at bounding box center [263, 211] width 41 height 8
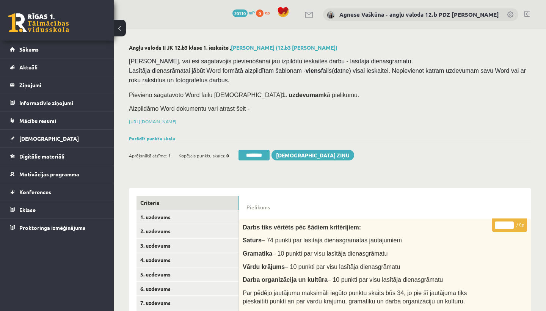
click at [174, 229] on link "2. uzdevums" at bounding box center [188, 231] width 102 height 14
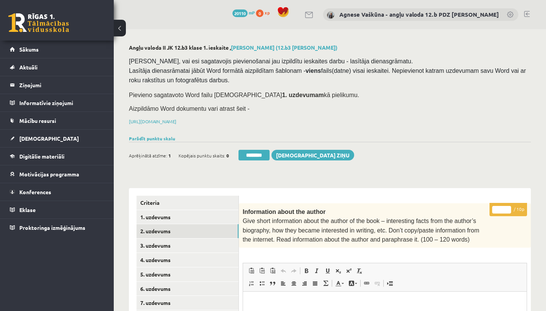
click at [502, 207] on input "*" at bounding box center [502, 210] width 19 height 8
type input "*"
click at [187, 242] on link "3. uzdevums" at bounding box center [188, 246] width 102 height 14
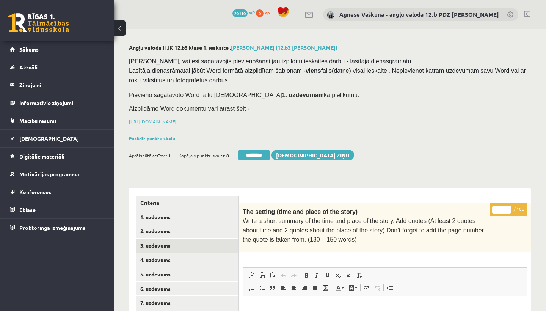
click at [505, 207] on input "*" at bounding box center [502, 210] width 19 height 8
type input "**"
click at [162, 257] on link "4. uzdevums" at bounding box center [188, 260] width 102 height 14
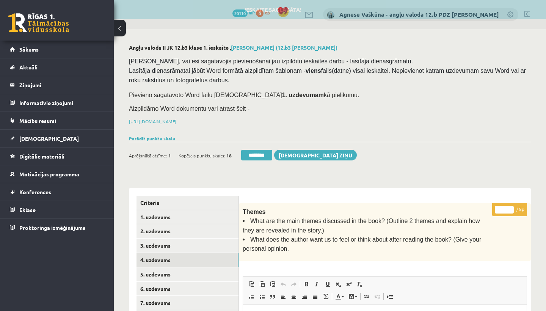
click at [507, 208] on input "*" at bounding box center [504, 210] width 19 height 8
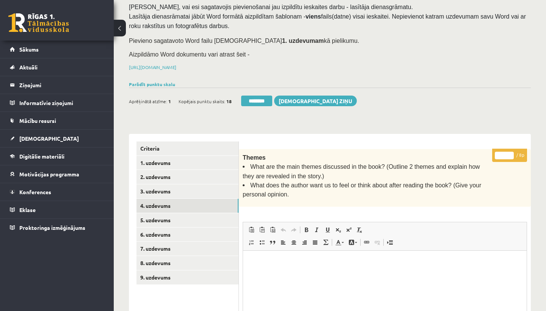
scroll to position [56, 0]
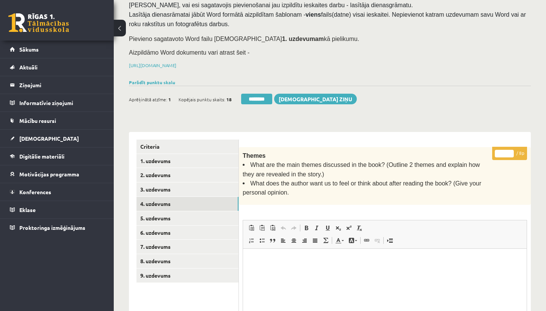
type input "*"
click at [186, 212] on link "5. uzdevums" at bounding box center [188, 218] width 102 height 14
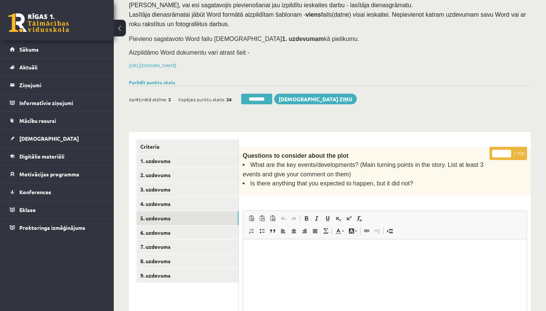
scroll to position [0, 0]
click at [502, 151] on input "*" at bounding box center [502, 154] width 19 height 8
type input "**"
click at [172, 228] on link "6. uzdevums" at bounding box center [188, 233] width 102 height 14
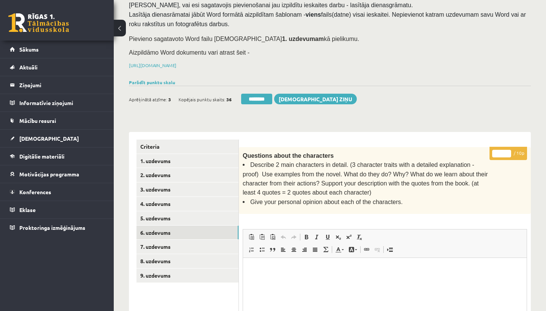
click at [502, 152] on input "*" at bounding box center [502, 154] width 19 height 8
type input "**"
click at [194, 242] on link "7. uzdevums" at bounding box center [188, 247] width 102 height 14
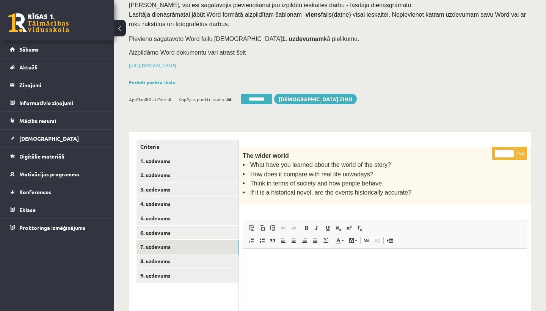
click at [504, 151] on input "*" at bounding box center [504, 154] width 19 height 8
type input "*"
click at [186, 261] on link "8. uzdevums" at bounding box center [188, 261] width 102 height 14
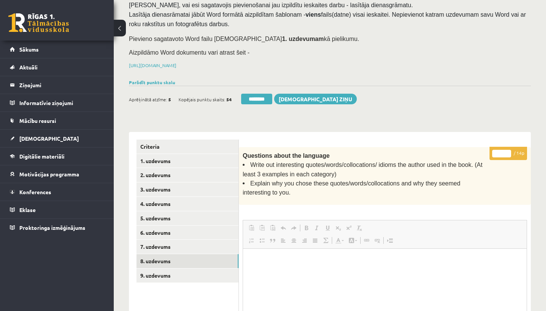
drag, startPoint x: 186, startPoint y: 212, endPoint x: 504, endPoint y: 152, distance: 323.4
click at [504, 152] on input "*" at bounding box center [502, 154] width 19 height 8
type input "**"
click at [184, 273] on link "9. uzdevums" at bounding box center [188, 276] width 102 height 14
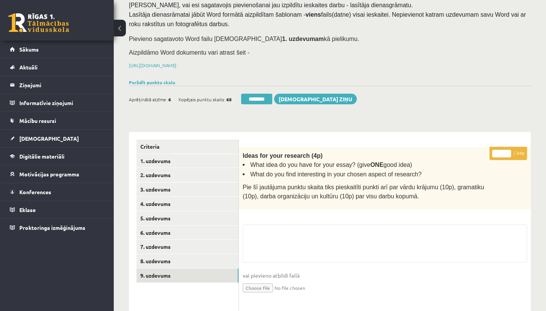
click at [504, 153] on input "*" at bounding box center [502, 154] width 19 height 8
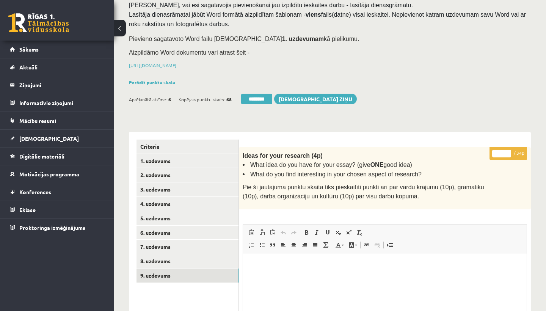
type input "**"
click at [163, 161] on link "1. uzdevums" at bounding box center [188, 161] width 102 height 14
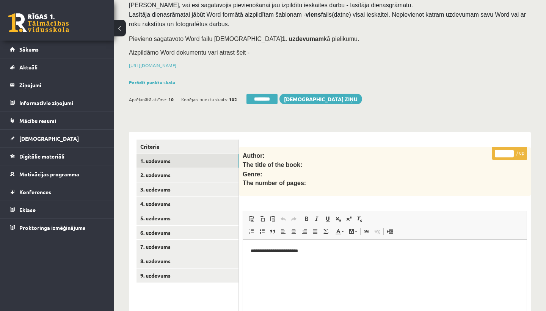
click at [163, 161] on link "1. uzdevums" at bounding box center [188, 161] width 102 height 14
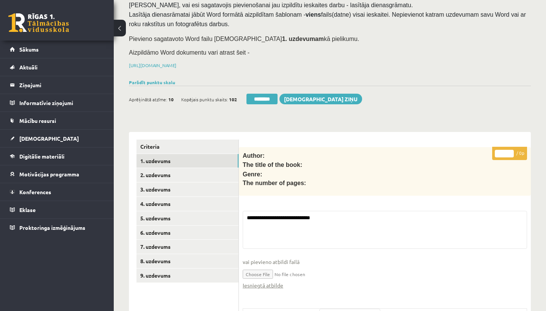
click at [264, 98] on input "********" at bounding box center [262, 99] width 31 height 11
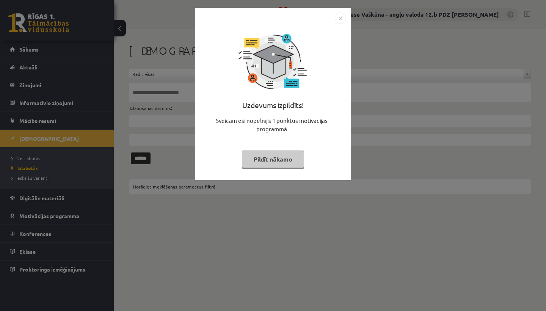
click at [339, 18] on img "Close" at bounding box center [340, 18] width 11 height 11
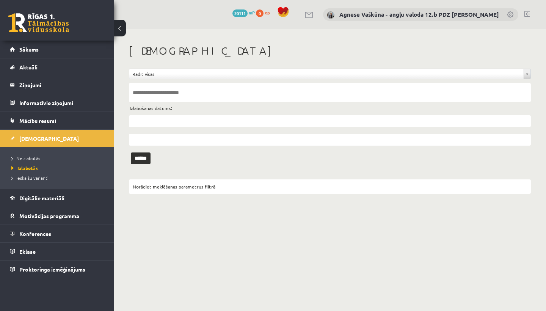
click at [38, 156] on span "Neizlabotās" at bounding box center [25, 158] width 29 height 6
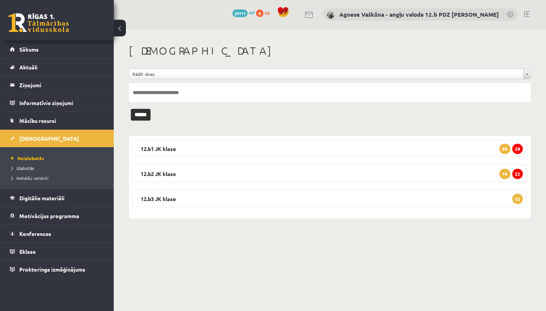
click at [220, 195] on legend "12.b3 JK klase 32" at bounding box center [330, 198] width 395 height 17
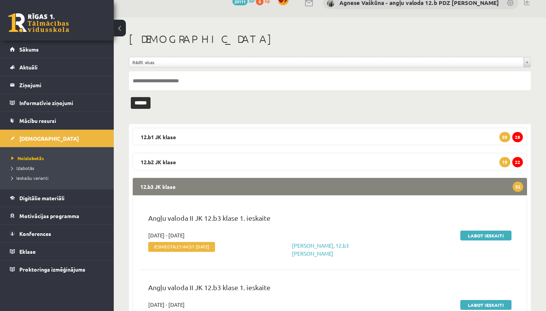
scroll to position [10, 0]
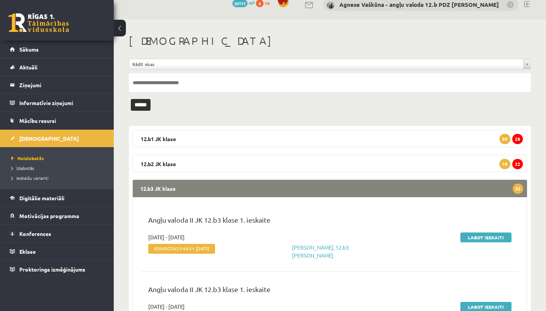
click at [320, 187] on legend "12.b3 JK klase 32" at bounding box center [330, 188] width 395 height 17
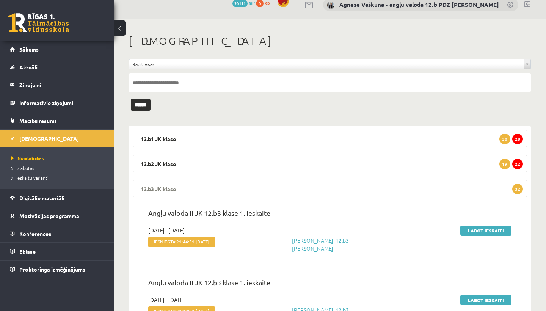
scroll to position [0, 0]
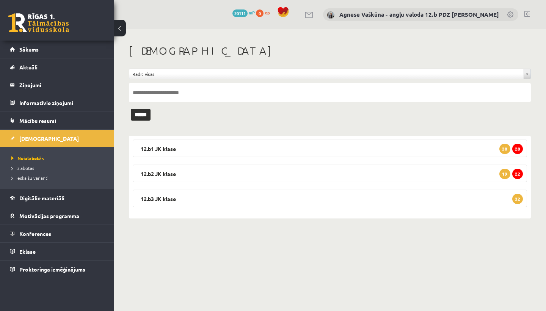
click at [211, 147] on legend "12.b1 JK klase 28 30" at bounding box center [330, 148] width 395 height 17
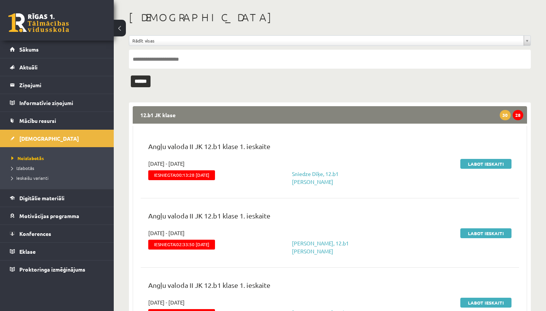
scroll to position [59, 0]
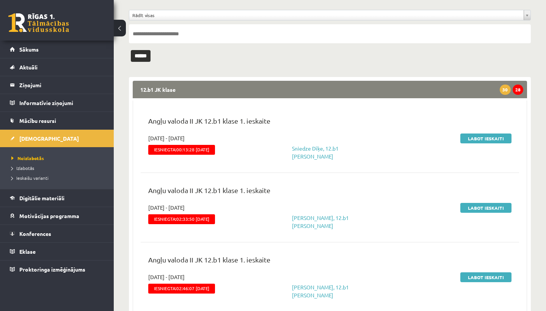
click at [490, 137] on link "Labot ieskaiti" at bounding box center [486, 139] width 51 height 10
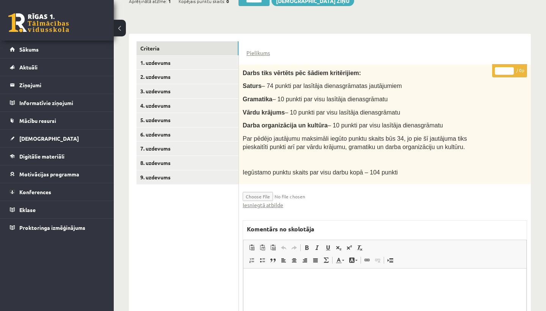
click at [258, 201] on link "Iesniegtā atbilde" at bounding box center [263, 205] width 41 height 8
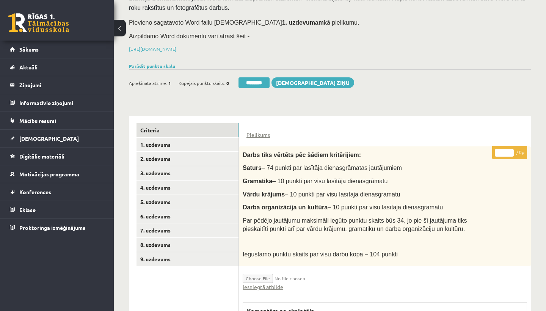
scroll to position [69, 0]
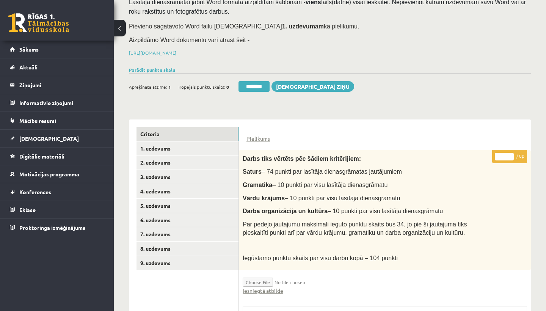
click at [169, 159] on link "2. uzdevums" at bounding box center [188, 163] width 102 height 14
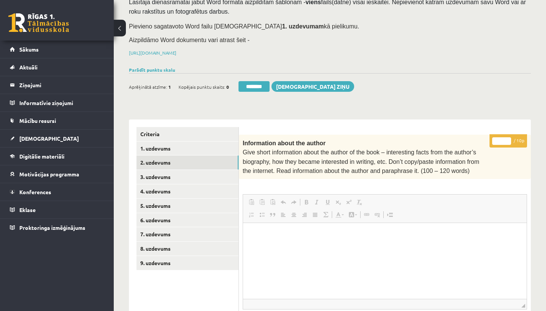
scroll to position [0, 0]
click at [502, 139] on input "*" at bounding box center [502, 141] width 19 height 8
type input "**"
click at [177, 175] on link "3. uzdevums" at bounding box center [188, 177] width 102 height 14
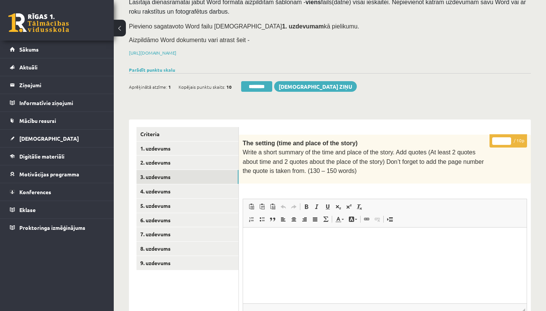
click at [504, 141] on input "*" at bounding box center [502, 141] width 19 height 8
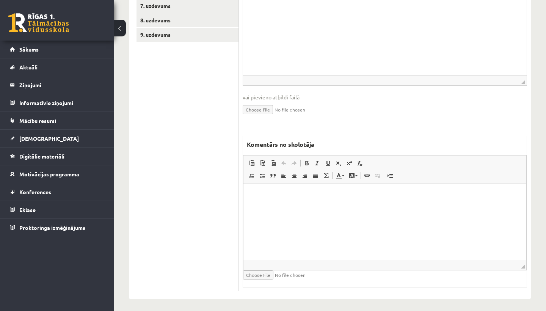
type input "*"
click at [318, 208] on html at bounding box center [385, 195] width 283 height 23
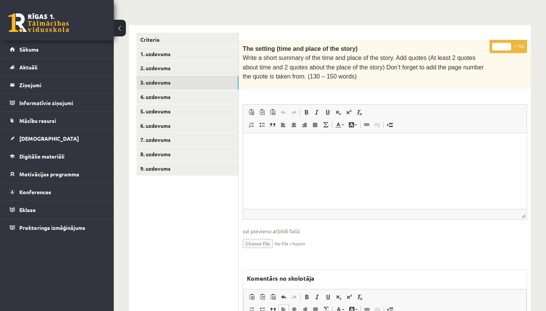
scroll to position [159, 0]
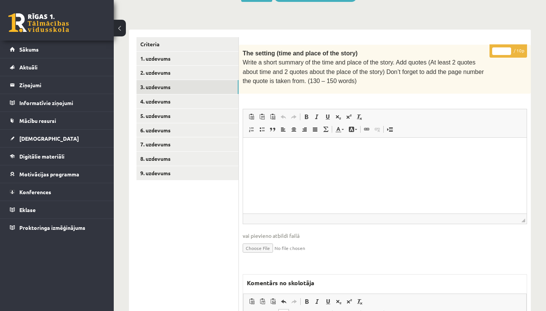
click at [185, 101] on link "4. uzdevums" at bounding box center [188, 101] width 102 height 14
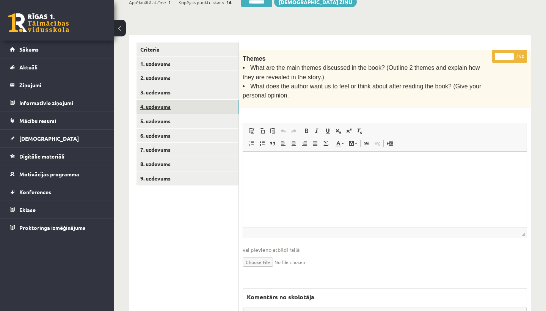
scroll to position [0, 0]
click at [505, 54] on input "*" at bounding box center [504, 57] width 19 height 8
type input "*"
click at [173, 121] on link "5. uzdevums" at bounding box center [188, 121] width 102 height 14
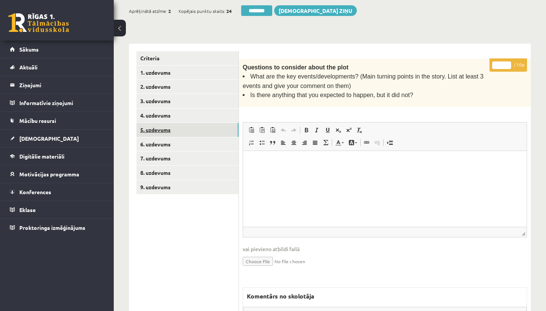
click at [502, 63] on input "*" at bounding box center [502, 65] width 19 height 8
type input "**"
click at [170, 141] on link "6. uzdevums" at bounding box center [188, 144] width 102 height 14
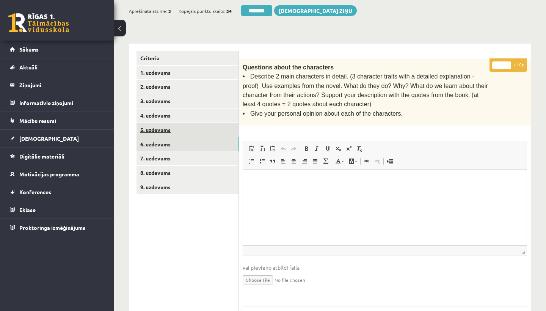
click at [502, 63] on input "*" at bounding box center [502, 65] width 19 height 8
type input "**"
click at [173, 155] on link "7. uzdevums" at bounding box center [188, 158] width 102 height 14
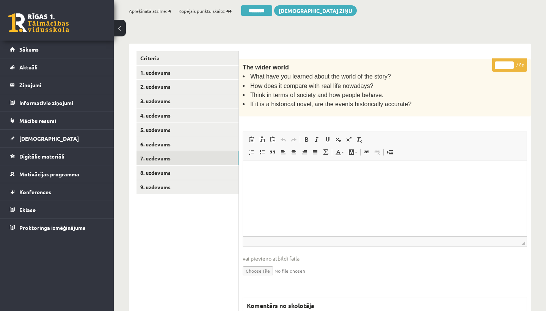
click at [504, 65] on input "*" at bounding box center [504, 65] width 19 height 8
type input "*"
click at [186, 169] on link "8. uzdevums" at bounding box center [188, 173] width 102 height 14
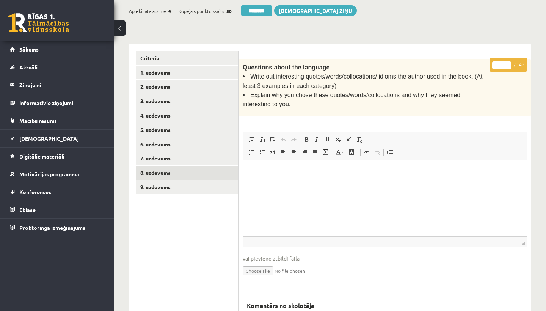
click at [503, 63] on input "*" at bounding box center [502, 65] width 19 height 8
type input "**"
click at [173, 182] on link "9. uzdevums" at bounding box center [188, 187] width 102 height 14
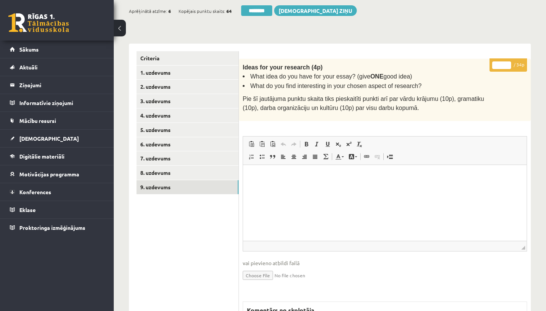
click at [502, 65] on input "*" at bounding box center [502, 65] width 19 height 8
type input "**"
click at [161, 72] on link "1. uzdevums" at bounding box center [188, 73] width 102 height 14
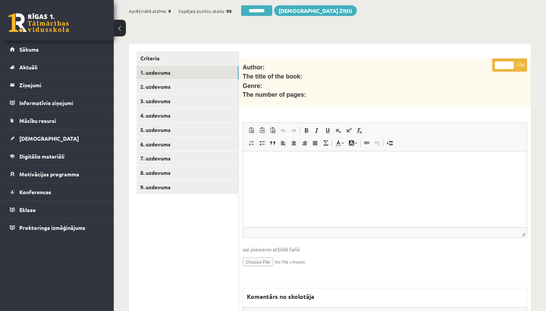
click at [200, 68] on link "1. uzdevums" at bounding box center [188, 73] width 102 height 14
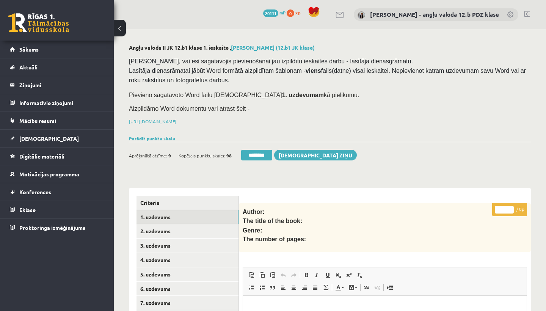
click at [257, 153] on input "********" at bounding box center [256, 155] width 31 height 11
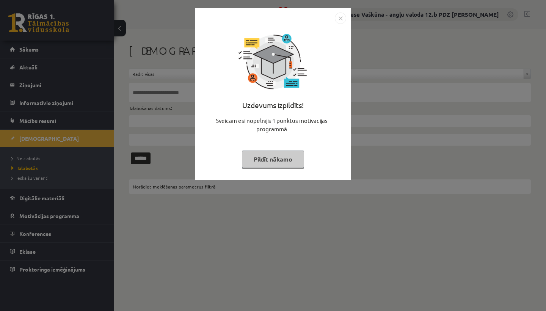
click at [341, 18] on img "Close" at bounding box center [340, 18] width 11 height 11
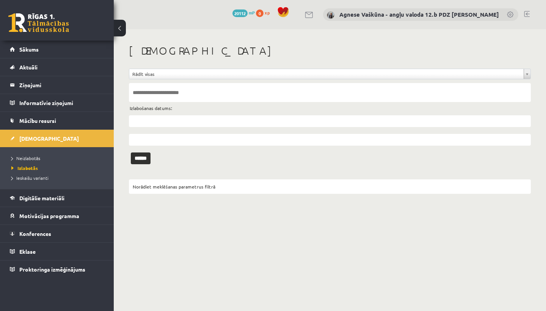
click at [21, 159] on span "Neizlabotās" at bounding box center [25, 158] width 29 height 6
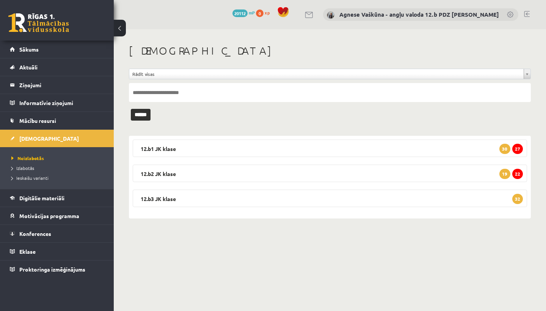
click at [527, 14] on link at bounding box center [527, 14] width 6 height 6
